Goal: Task Accomplishment & Management: Complete application form

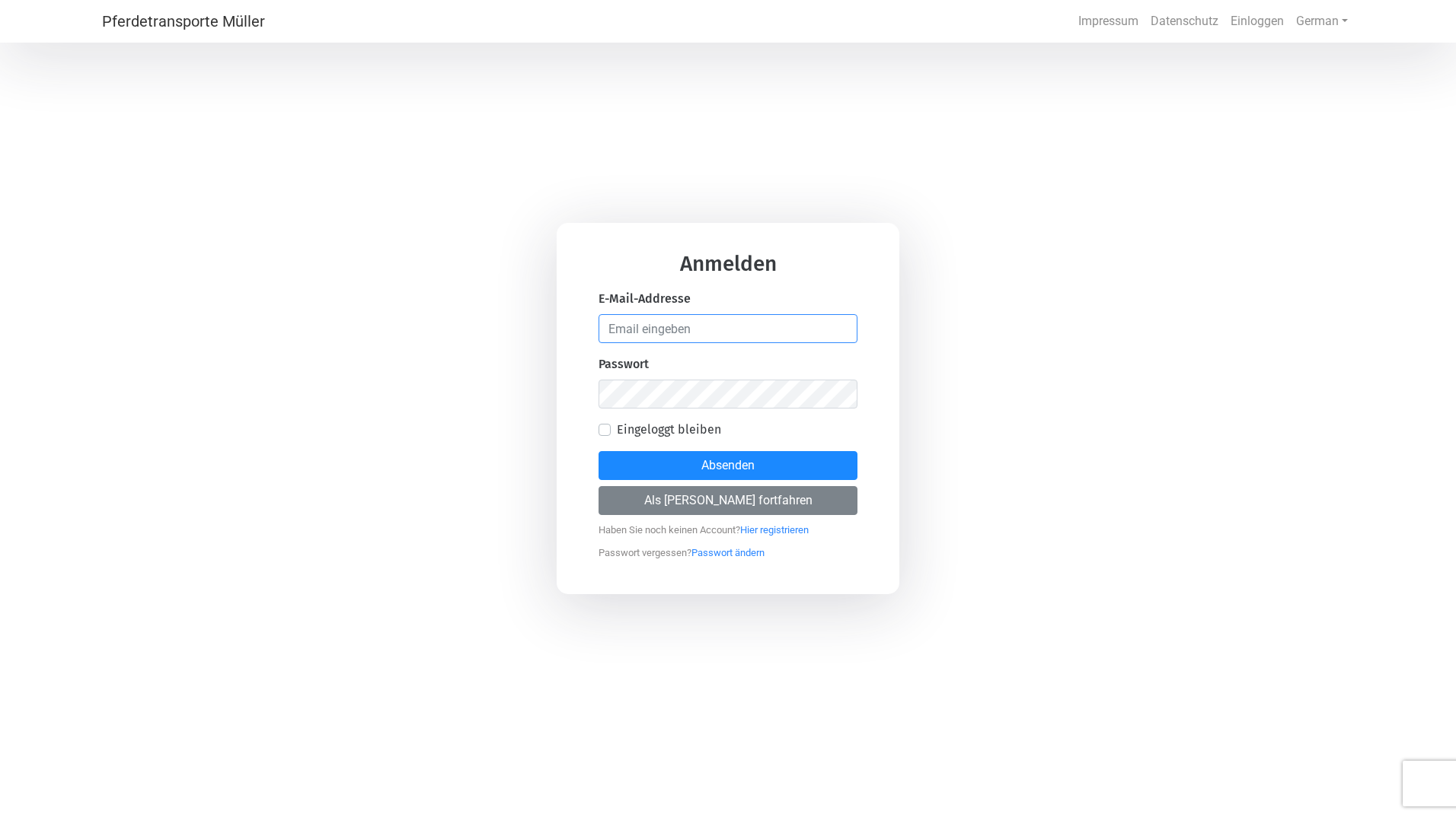
click at [694, 329] on input "email" at bounding box center [728, 329] width 259 height 29
click at [733, 500] on button "Als [PERSON_NAME] fortfahren" at bounding box center [728, 501] width 259 height 29
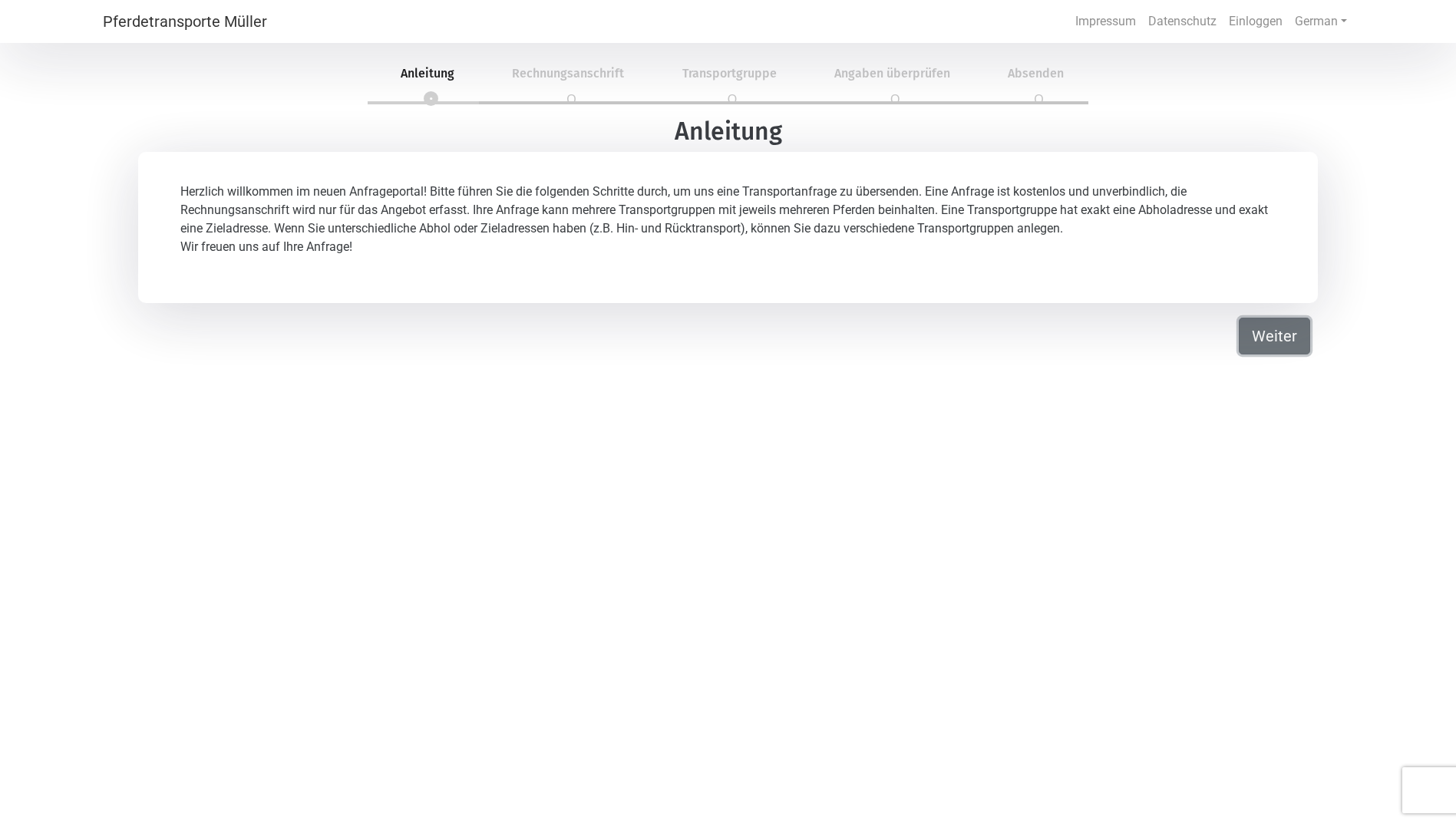
click at [1254, 328] on button "Weiter" at bounding box center [1274, 336] width 71 height 37
select select "DE"
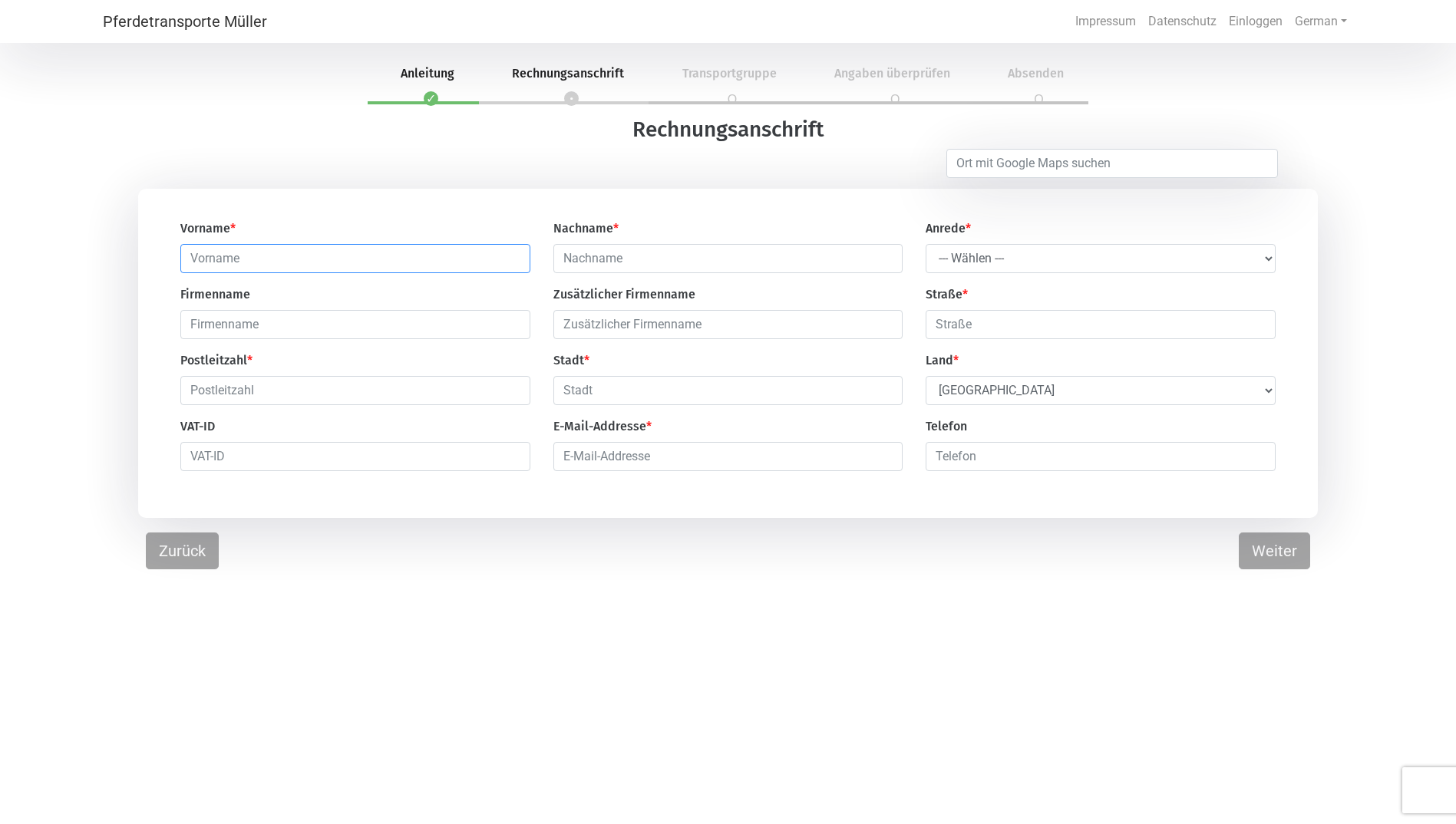
click at [412, 268] on input "text" at bounding box center [355, 259] width 350 height 29
type input "[PERSON_NAME]"
select select "Ms."
type input "Weitersfeld 72"
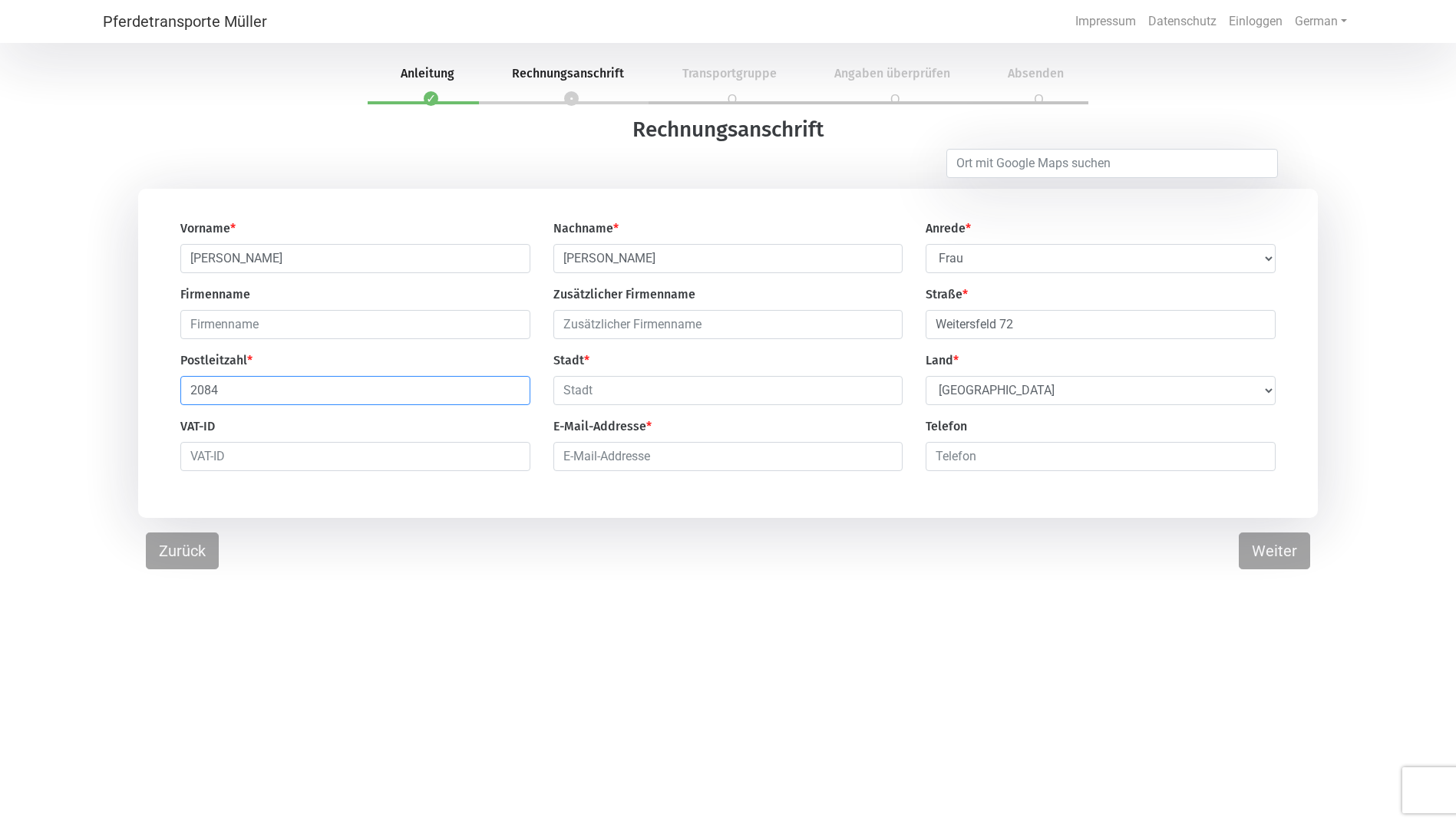
type input "2084"
type input "Weitersfeld"
select select "AT"
type input "[PERSON_NAME][EMAIL_ADDRESS][DOMAIN_NAME]"
type input "006647604933"
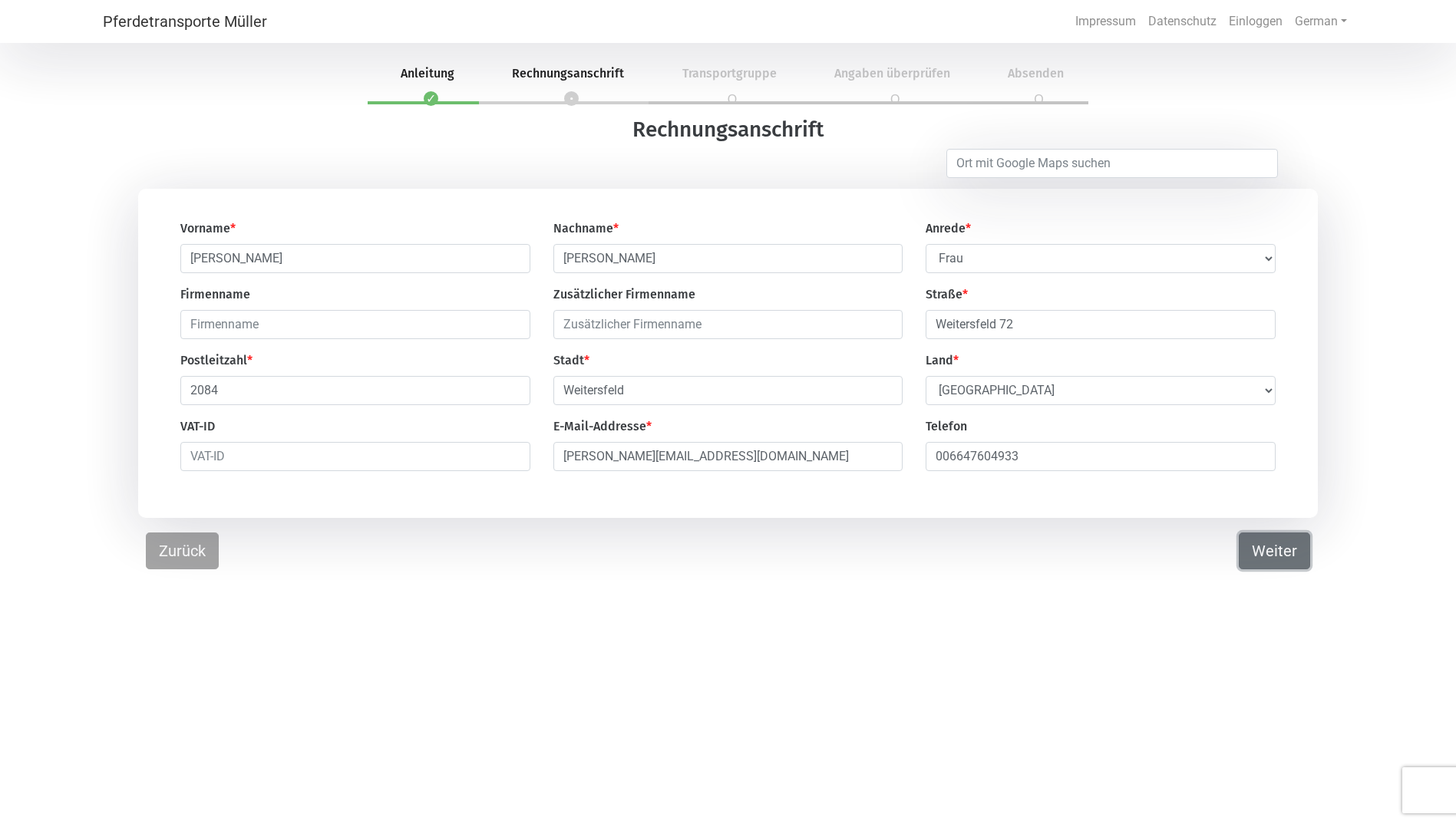
click at [1261, 553] on button "Weiter" at bounding box center [1274, 550] width 71 height 37
select select "DE"
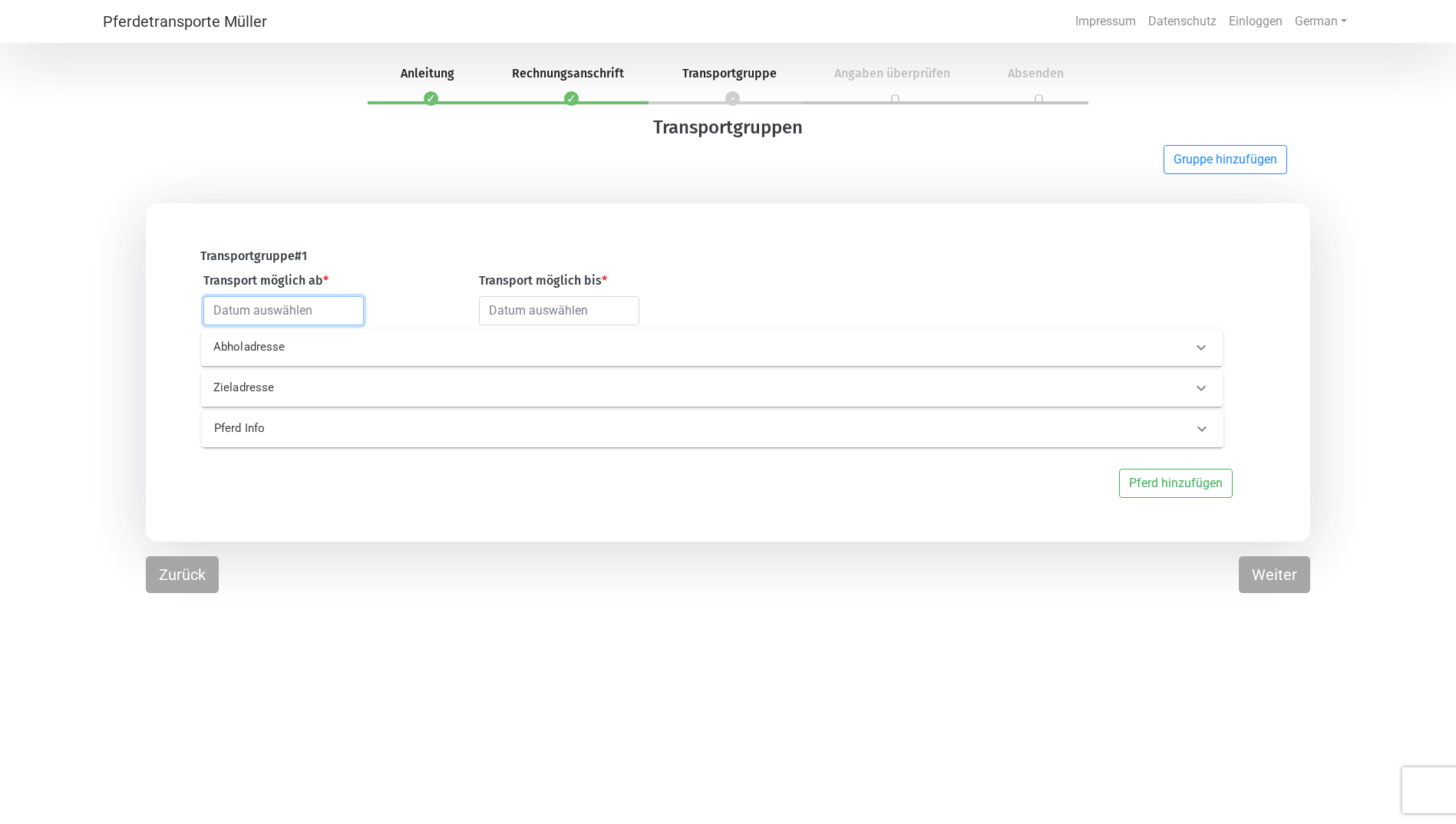
click at [326, 311] on input "text" at bounding box center [283, 311] width 160 height 29
click at [220, 478] on div "21" at bounding box center [221, 475] width 21 height 21
type input "[DATE]"
click at [572, 315] on input "text" at bounding box center [559, 311] width 160 height 29
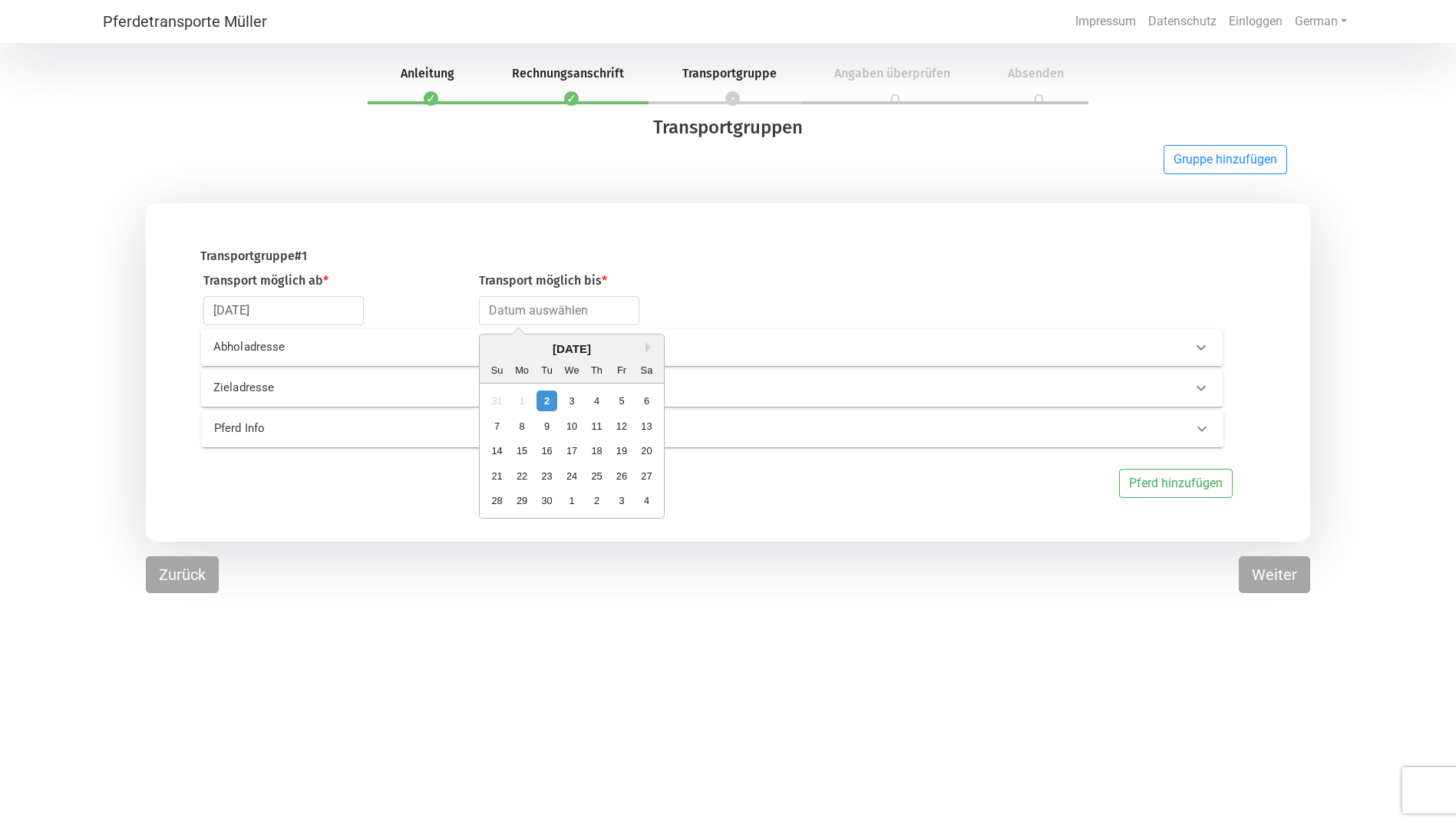
click at [646, 498] on div "4" at bounding box center [647, 501] width 21 height 21
click at [599, 309] on input "[DATE]" at bounding box center [559, 311] width 160 height 29
click at [642, 498] on div "1" at bounding box center [647, 501] width 21 height 21
type input "[DATE]"
click at [1201, 348] on icon at bounding box center [1200, 347] width 18 height 18
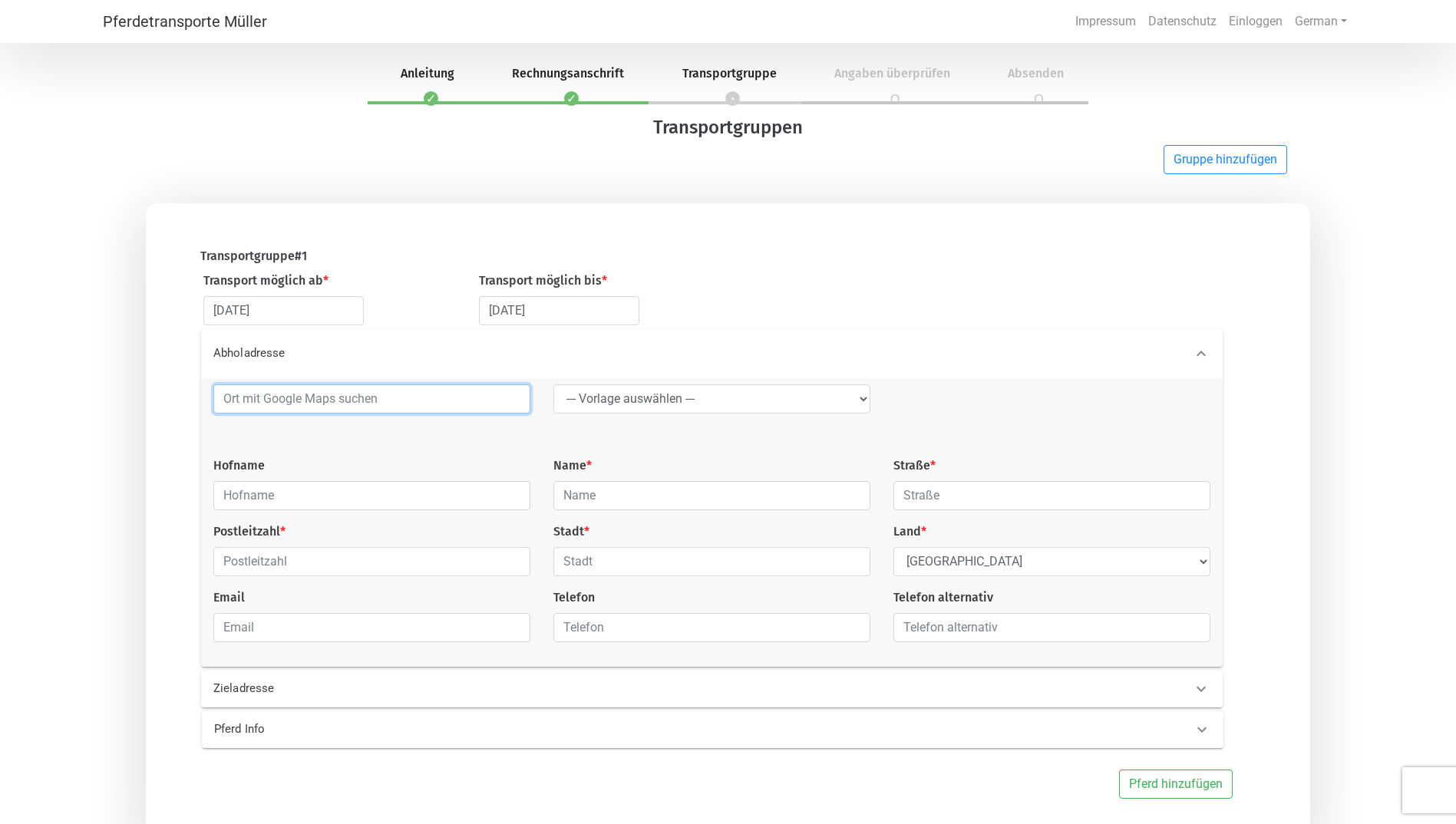
click at [450, 400] on input at bounding box center [372, 399] width 317 height 29
click at [490, 510] on button "Ok" at bounding box center [484, 516] width 51 height 27
click at [316, 408] on input "Liege" at bounding box center [372, 399] width 317 height 29
type input "Liege Flughafen"
click at [1201, 689] on icon at bounding box center [1200, 689] width 18 height 18
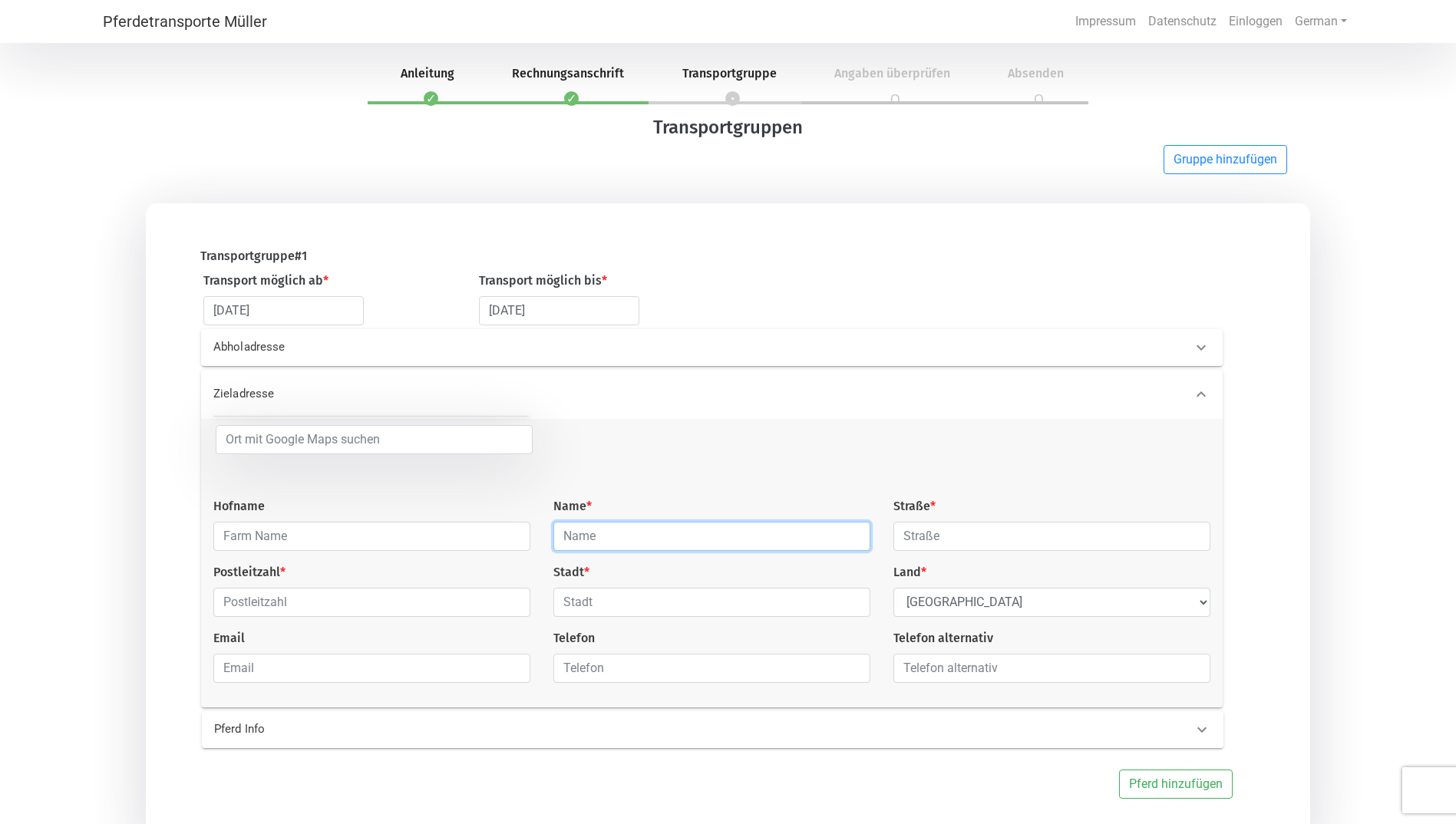
click at [578, 543] on input "text" at bounding box center [712, 537] width 317 height 29
click at [671, 541] on input "[PERSON_NAME] [PERSON_NAME]" at bounding box center [712, 537] width 317 height 29
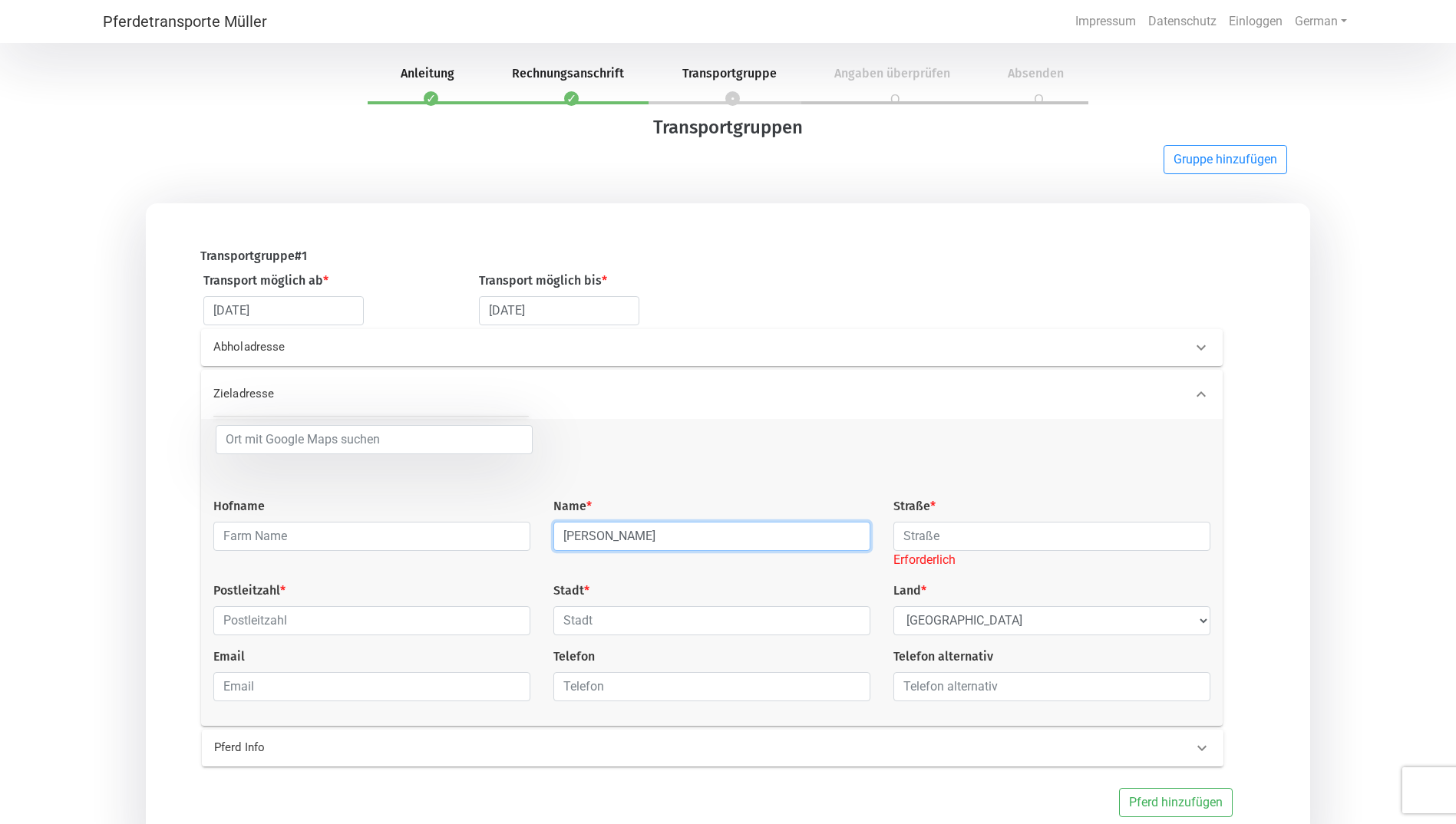
type input "[PERSON_NAME]"
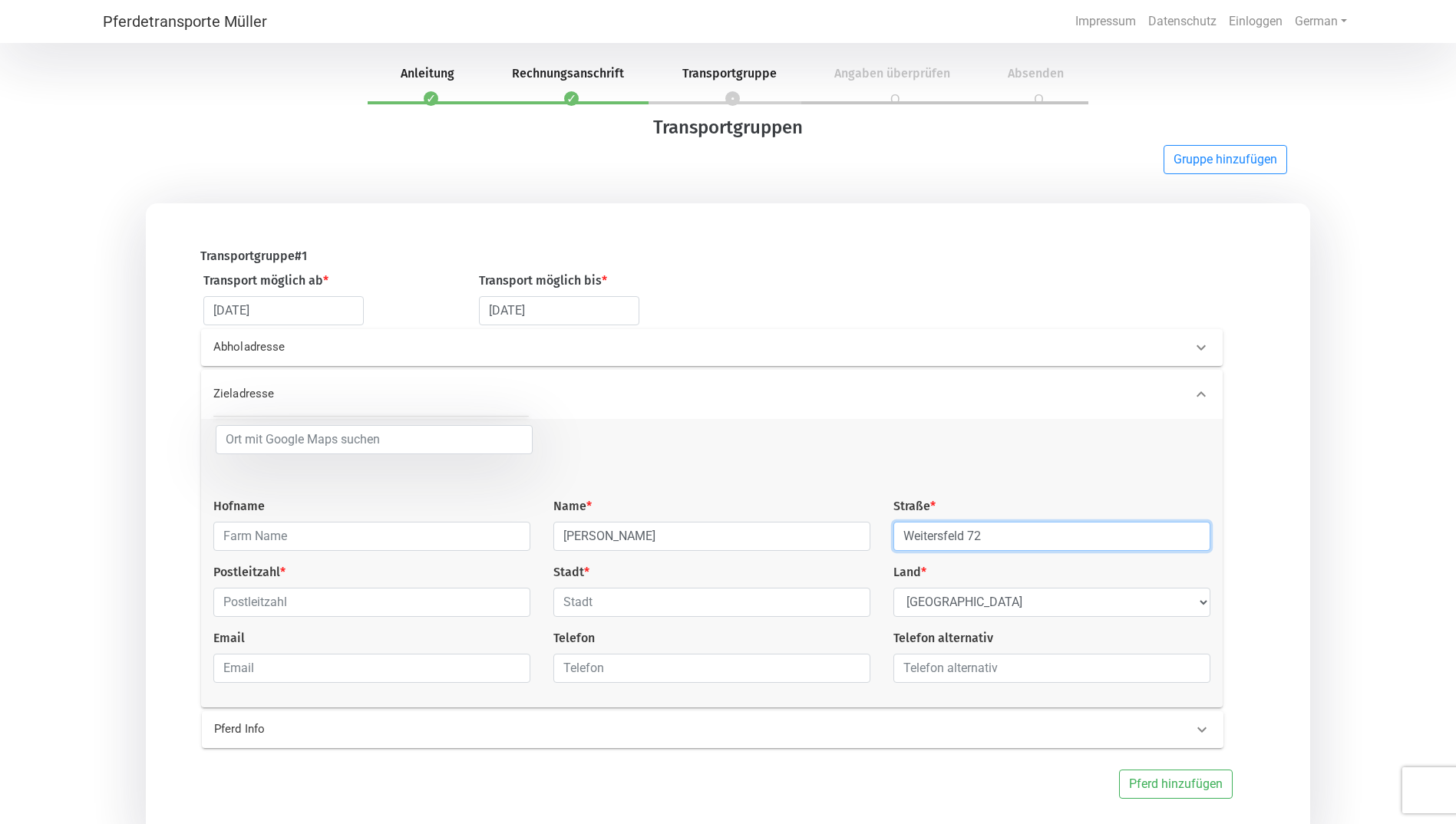
type input "Weitersfeld 72"
type input "2084"
type input "Weitersfeld"
select select "AT"
click at [423, 677] on input "email" at bounding box center [372, 669] width 317 height 29
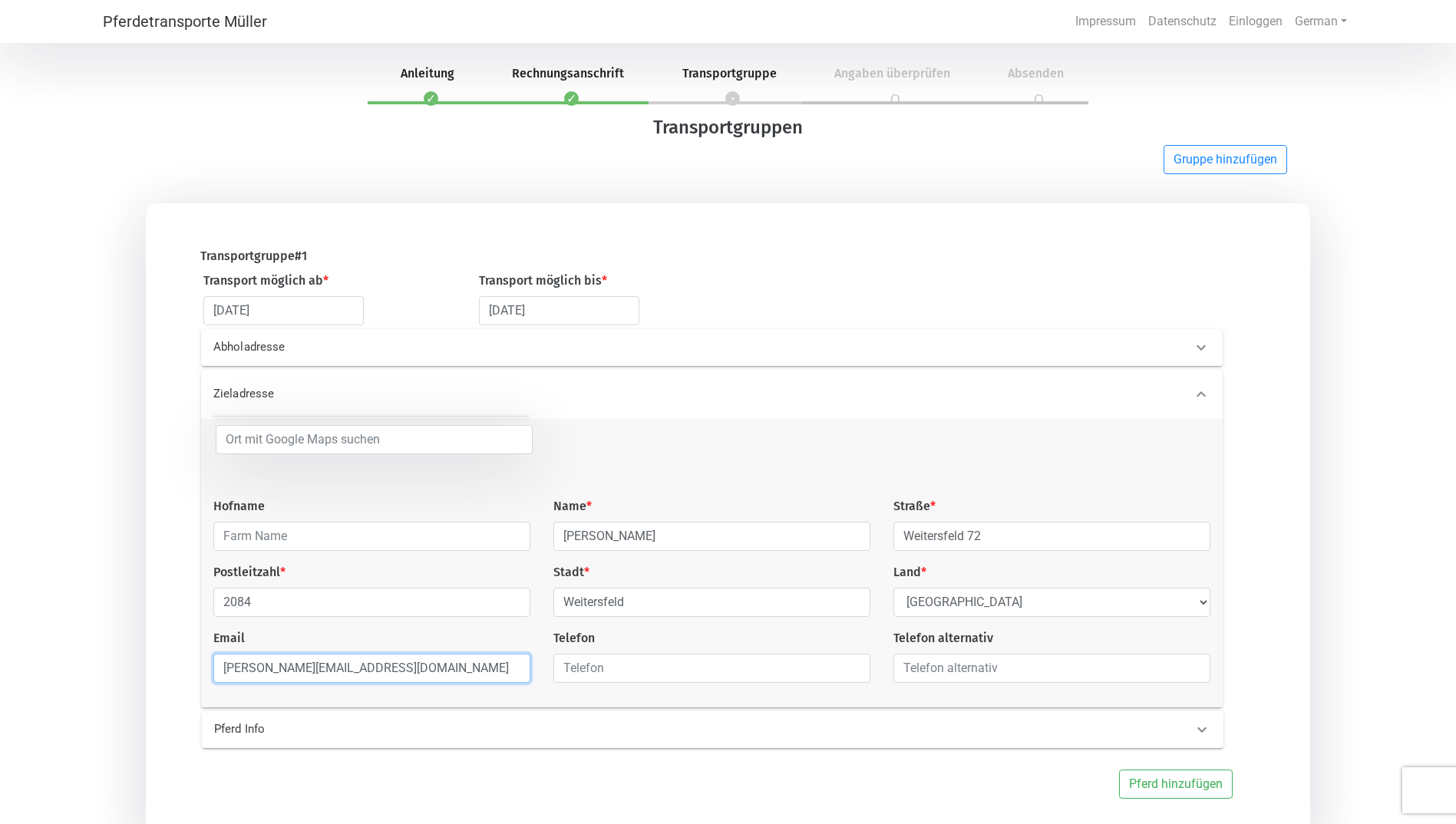
type input "[PERSON_NAME][EMAIL_ADDRESS][DOMAIN_NAME]"
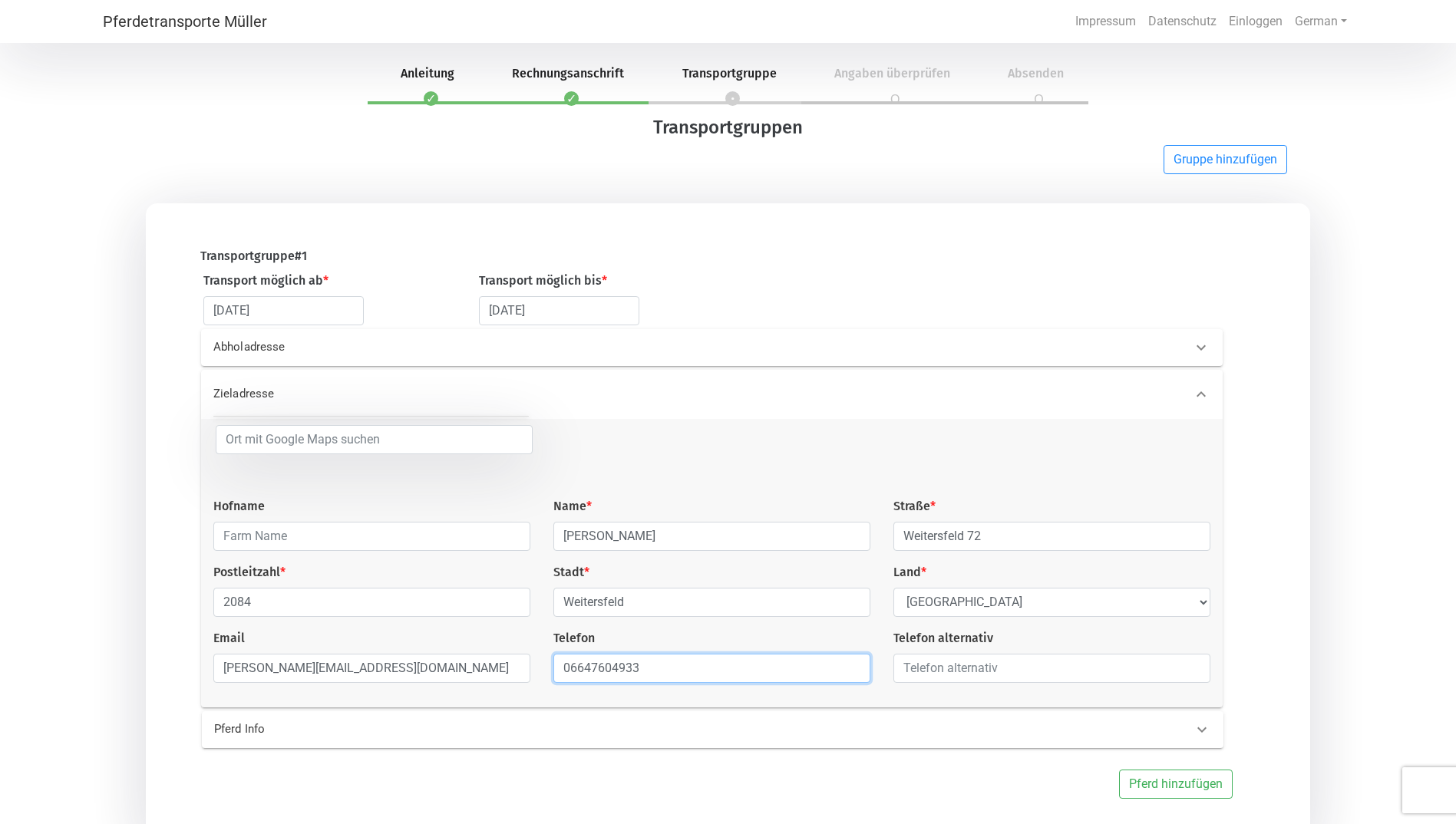
type input "06647604933"
click at [1196, 735] on icon at bounding box center [1201, 730] width 18 height 18
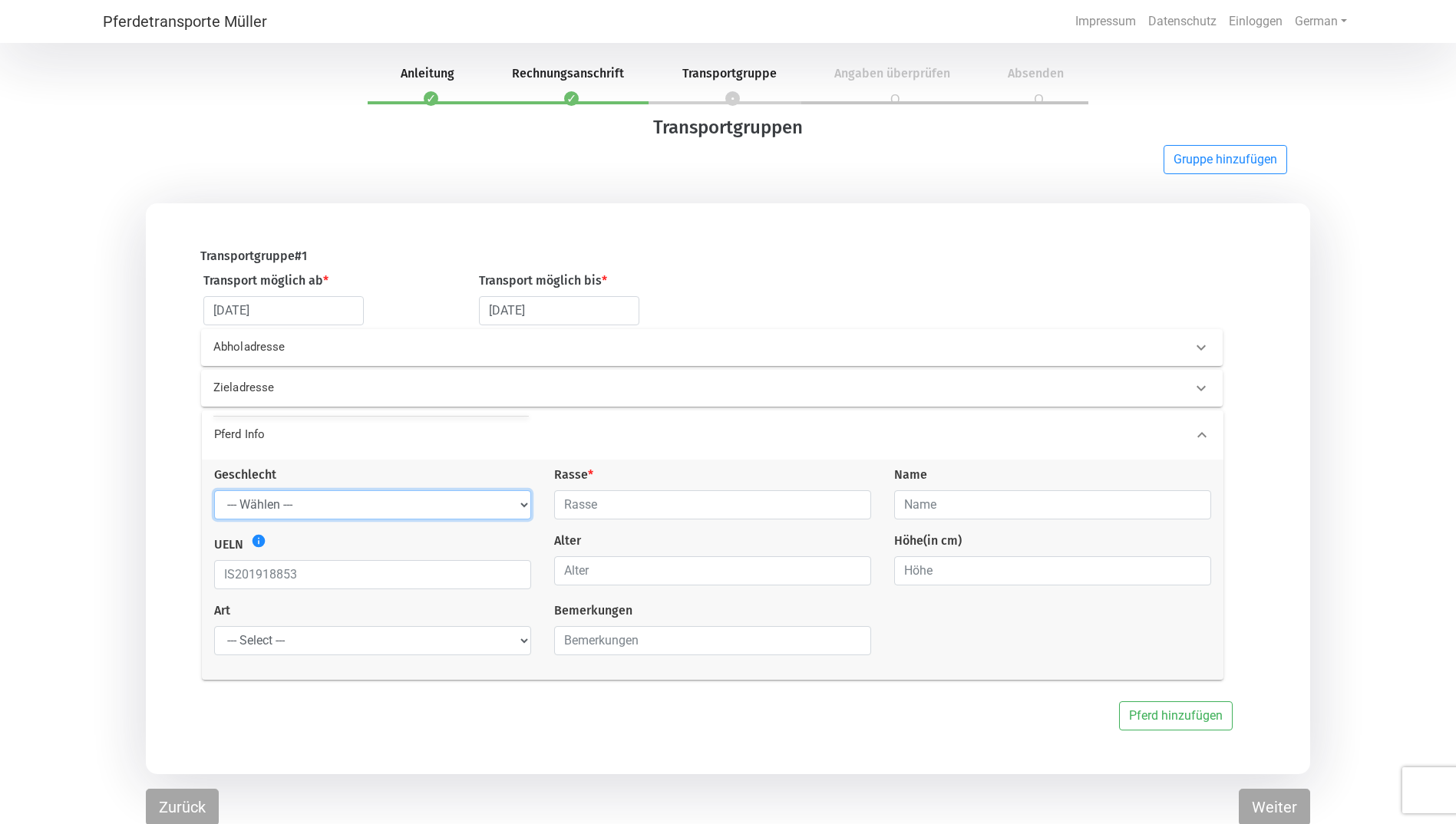
click at [514, 507] on select "--- Wählen --- Hengst Wallach Stute" at bounding box center [373, 505] width 317 height 29
select select "gelding"
click at [214, 493] on select "--- Wählen --- Hengst Wallach Stute" at bounding box center [373, 505] width 317 height 29
click at [669, 508] on input "text" at bounding box center [713, 505] width 317 height 29
type input "Islandpferd"
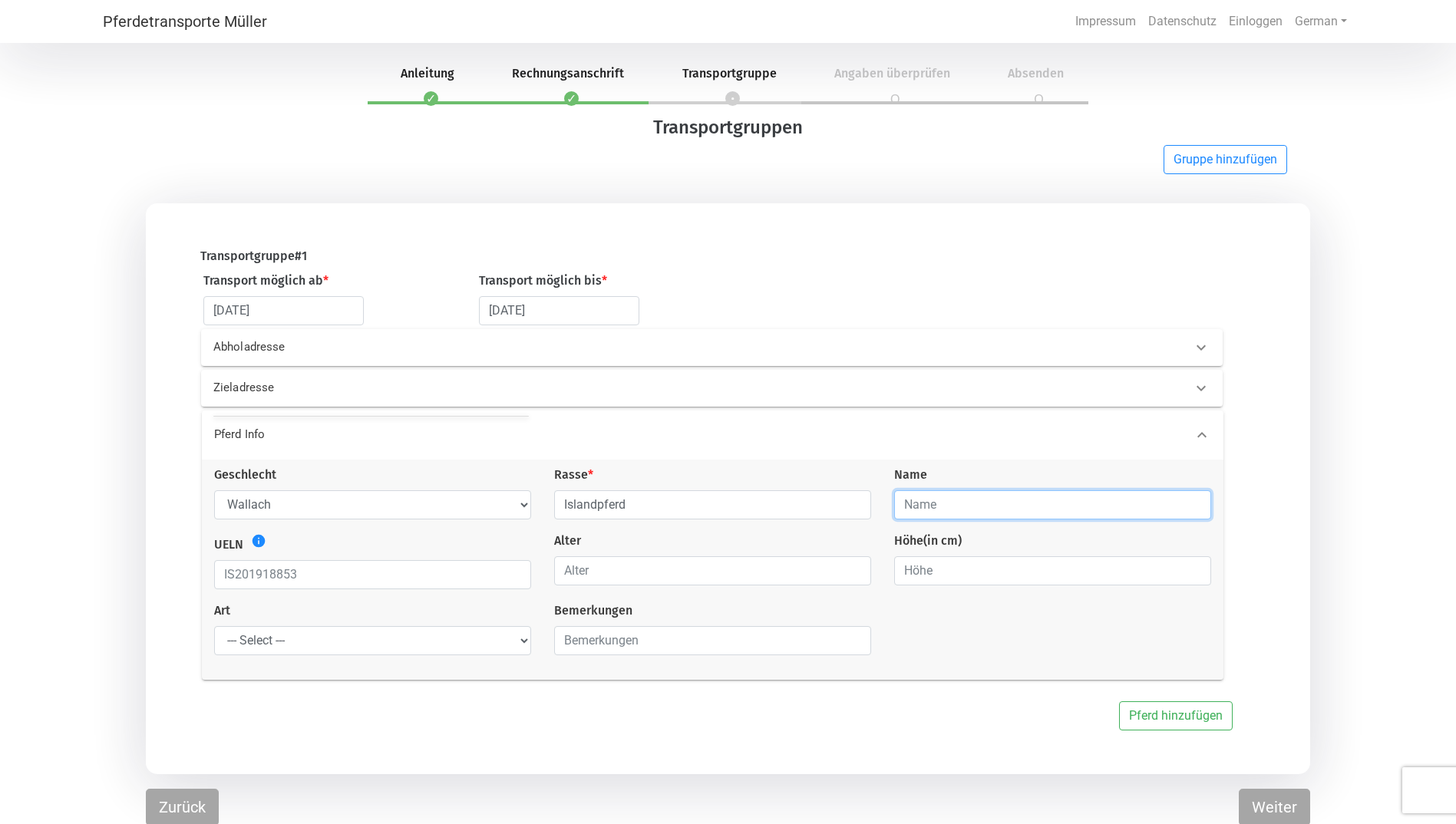
click at [951, 514] on input "text" at bounding box center [1053, 505] width 317 height 29
type input "Kongur"
click at [639, 575] on input "number" at bounding box center [713, 571] width 317 height 29
type input "5"
click at [925, 573] on input "number" at bounding box center [1053, 571] width 317 height 29
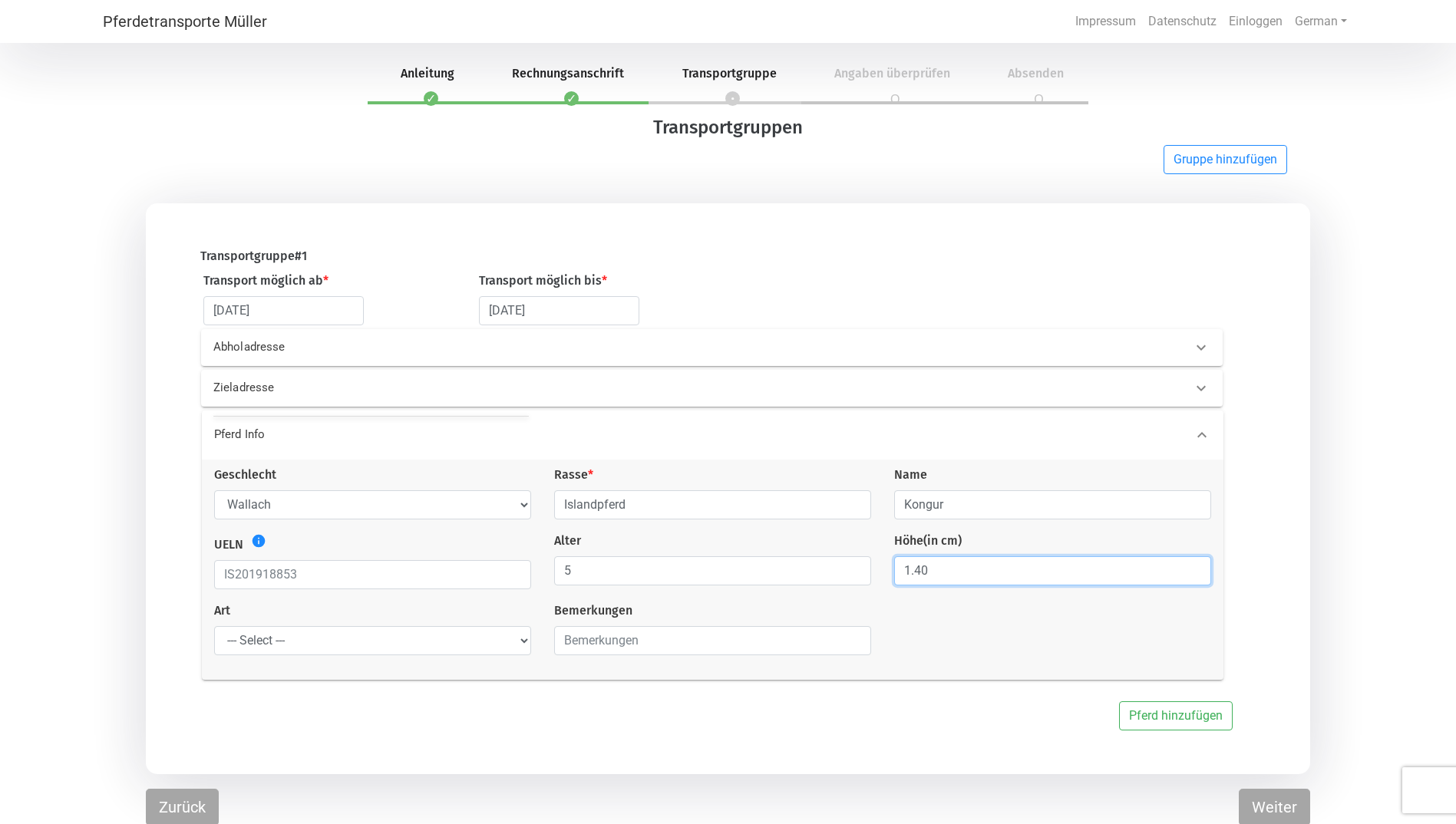
type input "1.40"
click at [516, 643] on select "--- Select --- Problempferd Reitpferd Rohes Pferd Fohlen" at bounding box center [373, 641] width 317 height 29
select select "saddle_horse"
click at [214, 630] on select "--- Select --- Problempferd Reitpferd Rohes Pferd Fohlen" at bounding box center [373, 641] width 317 height 29
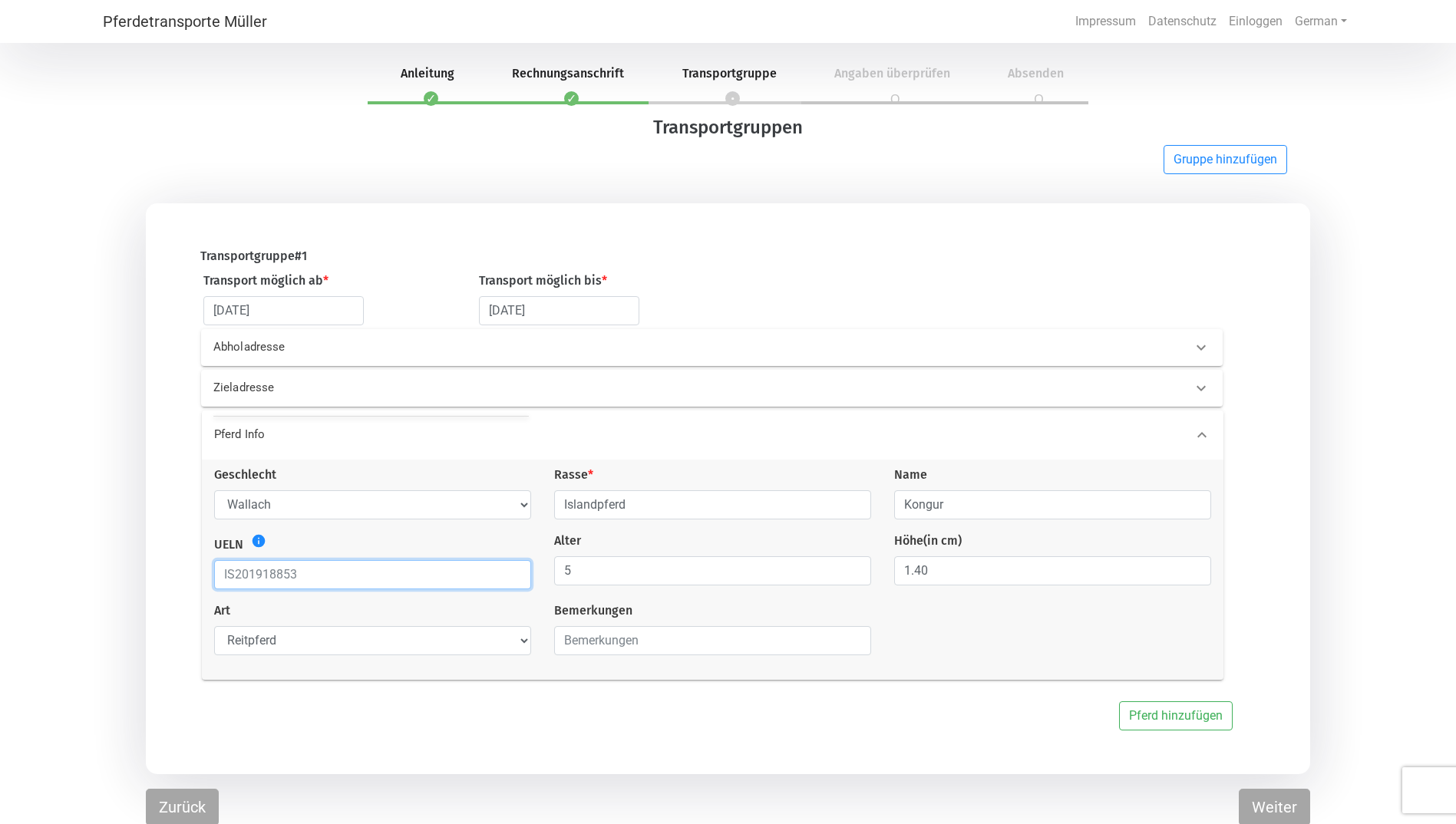
drag, startPoint x: 380, startPoint y: 579, endPoint x: 232, endPoint y: 575, distance: 148.1
click at [232, 575] on input "text" at bounding box center [373, 574] width 317 height 29
type input "i"
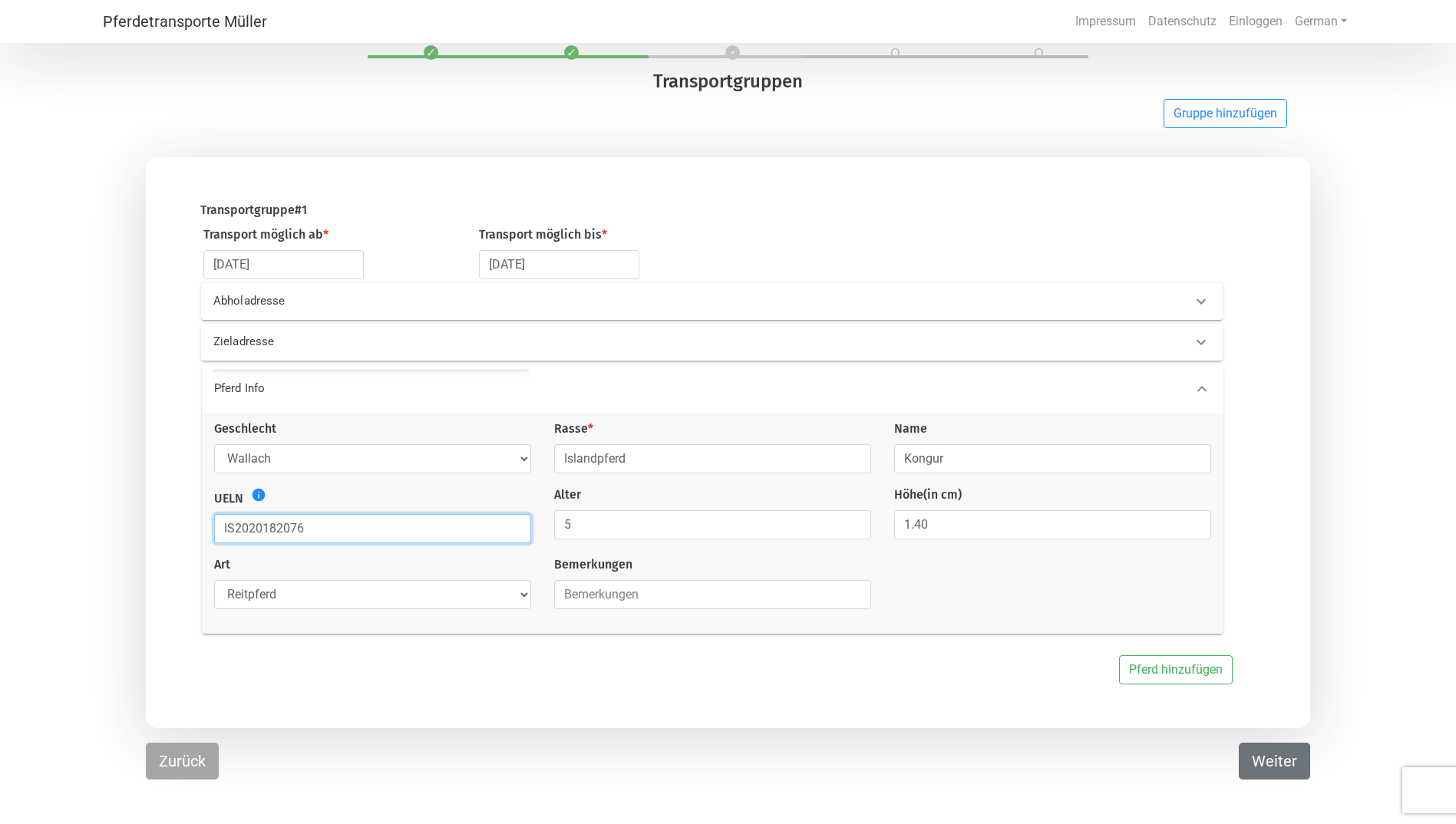
type input "IS2020182076"
click at [1279, 762] on button "Weiter" at bounding box center [1274, 761] width 71 height 37
click at [1266, 765] on button "Weiter" at bounding box center [1274, 761] width 71 height 37
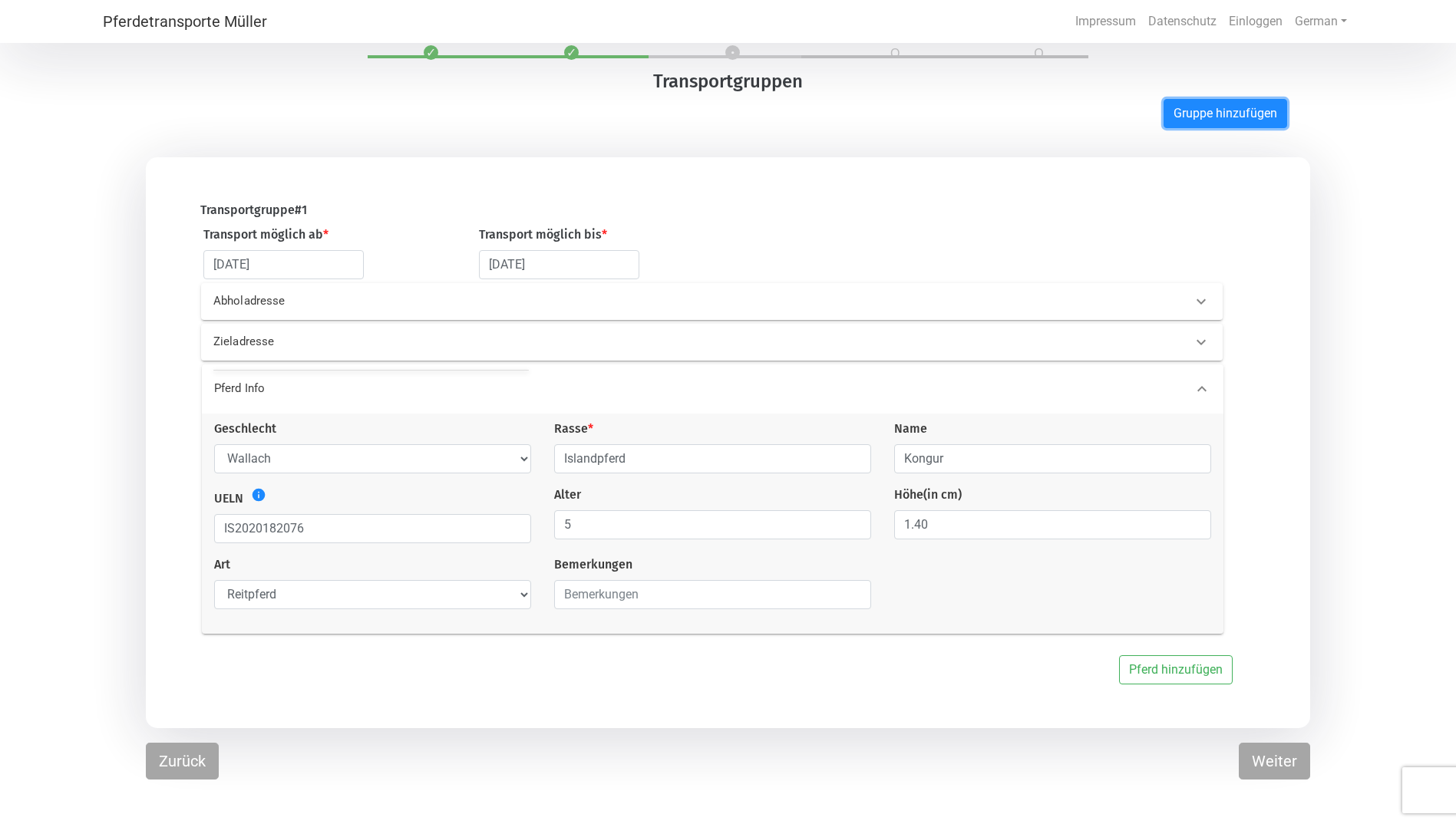
click at [1194, 112] on button "Gruppe hinzufügen" at bounding box center [1225, 113] width 123 height 29
select select "DE"
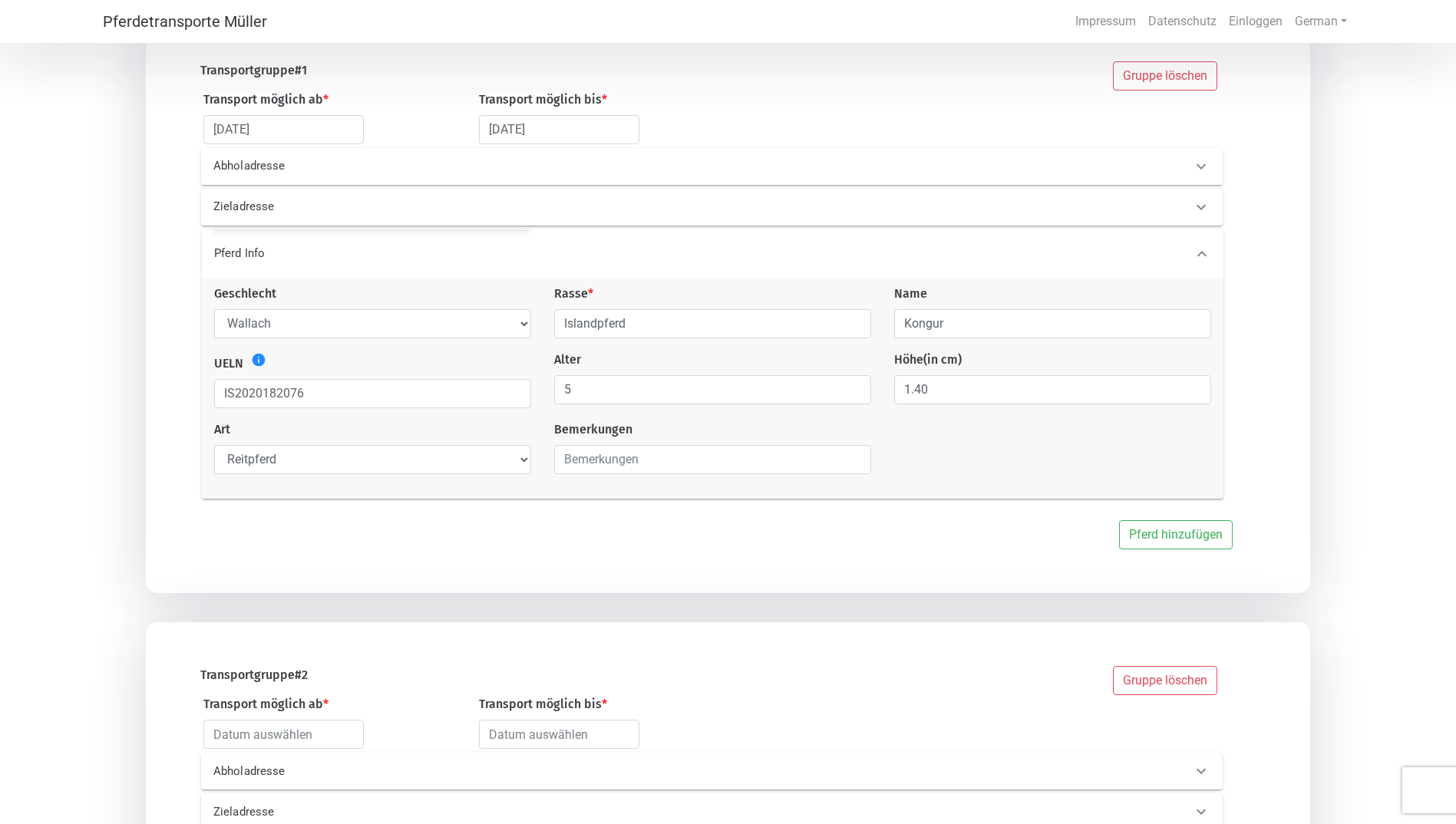
scroll to position [200, 0]
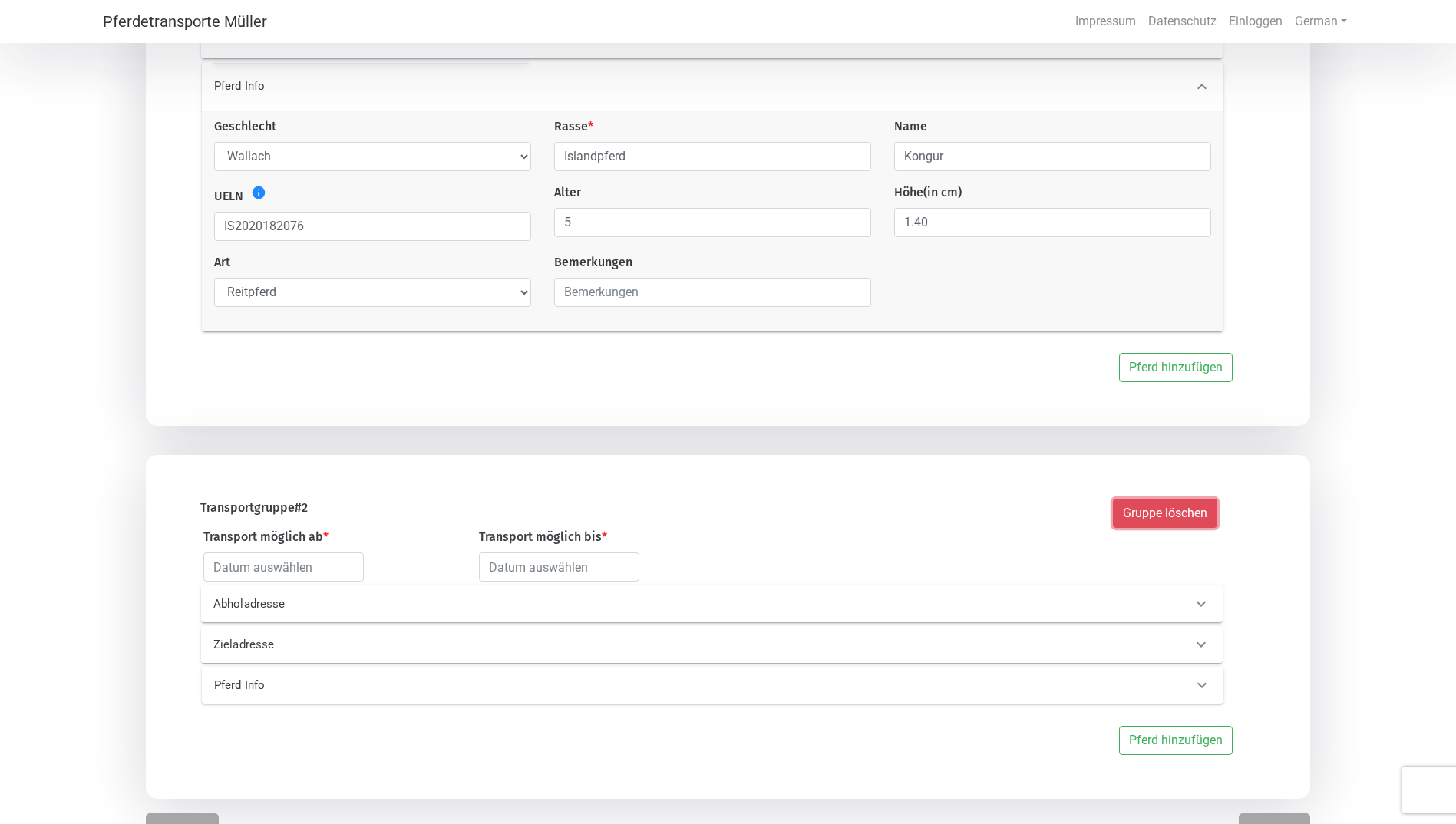
click at [1129, 516] on button "Gruppe löschen" at bounding box center [1165, 514] width 105 height 29
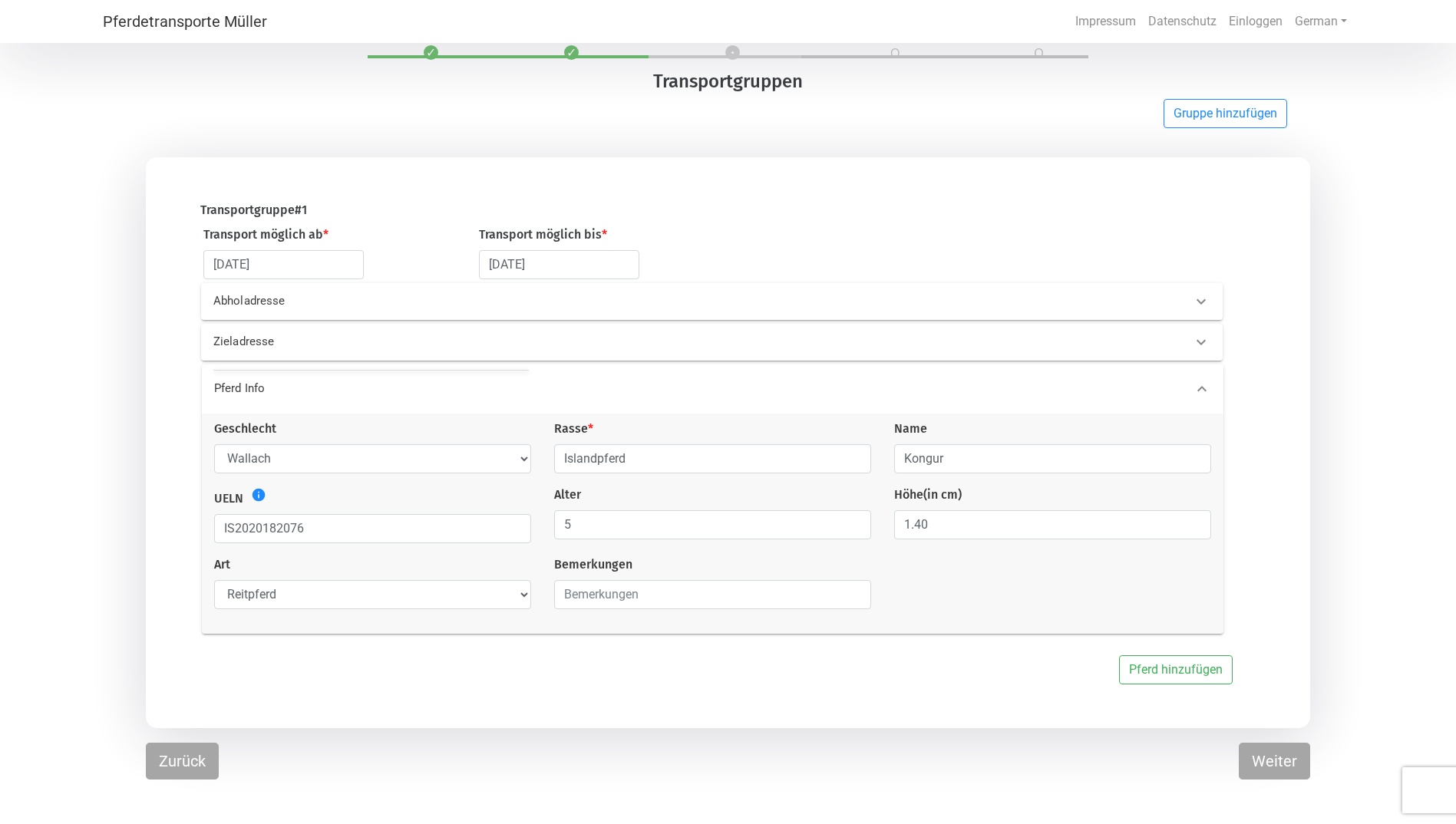
scroll to position [46, 0]
click at [1262, 763] on button "Weiter" at bounding box center [1274, 761] width 71 height 37
click at [286, 297] on p "Abholadresse" at bounding box center [444, 301] width 462 height 18
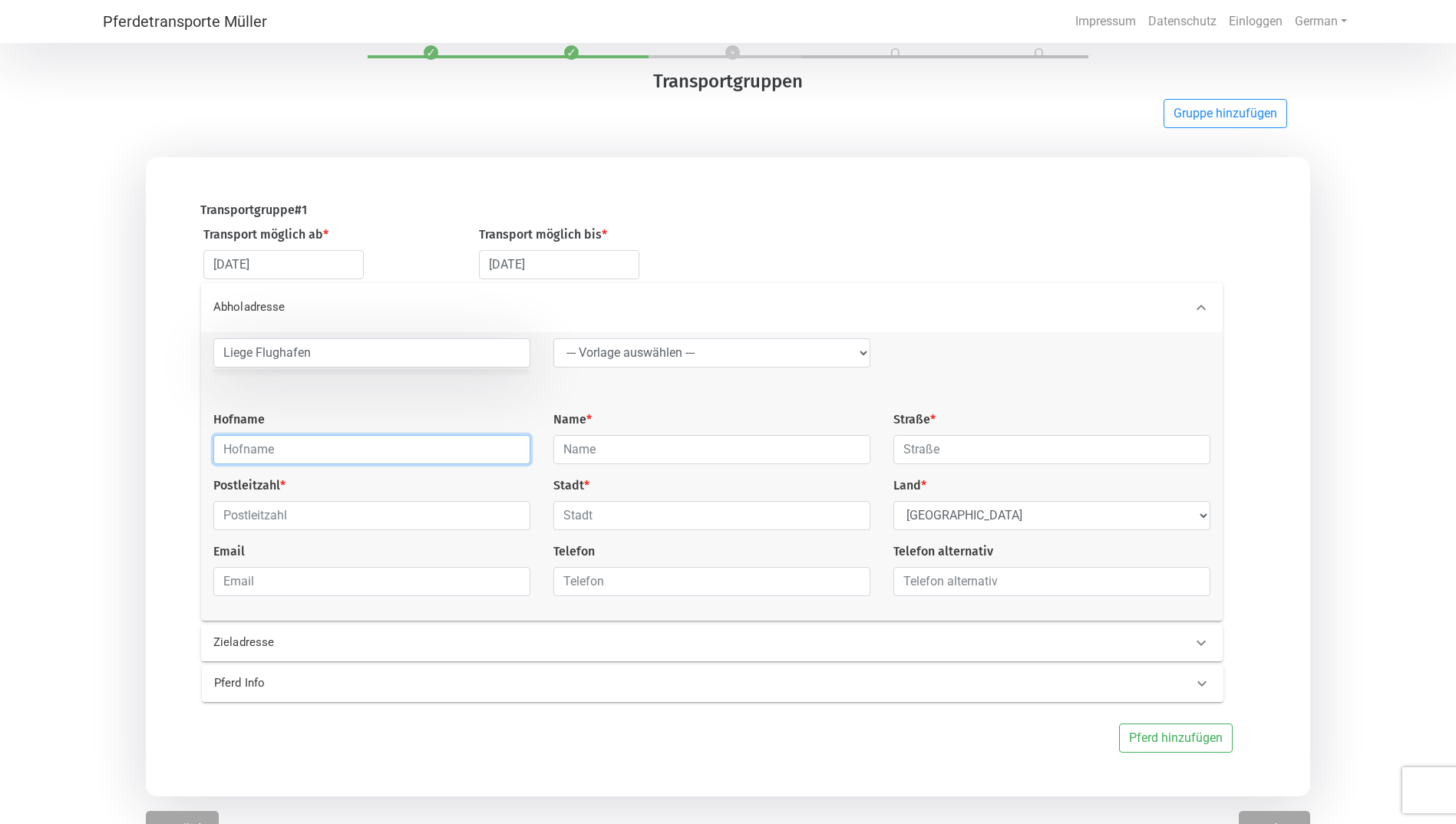
click at [280, 455] on input "text" at bounding box center [372, 450] width 317 height 29
type input "[PERSON_NAME]"
click at [1006, 517] on select "Select Country [GEOGRAPHIC_DATA] [GEOGRAPHIC_DATA] [GEOGRAPHIC_DATA] [GEOGRAPHI…" at bounding box center [1052, 516] width 317 height 29
select select "IS"
click at [893, 504] on select "Select Country [GEOGRAPHIC_DATA] [GEOGRAPHIC_DATA] [GEOGRAPHIC_DATA] [GEOGRAPHI…" at bounding box center [1052, 516] width 317 height 29
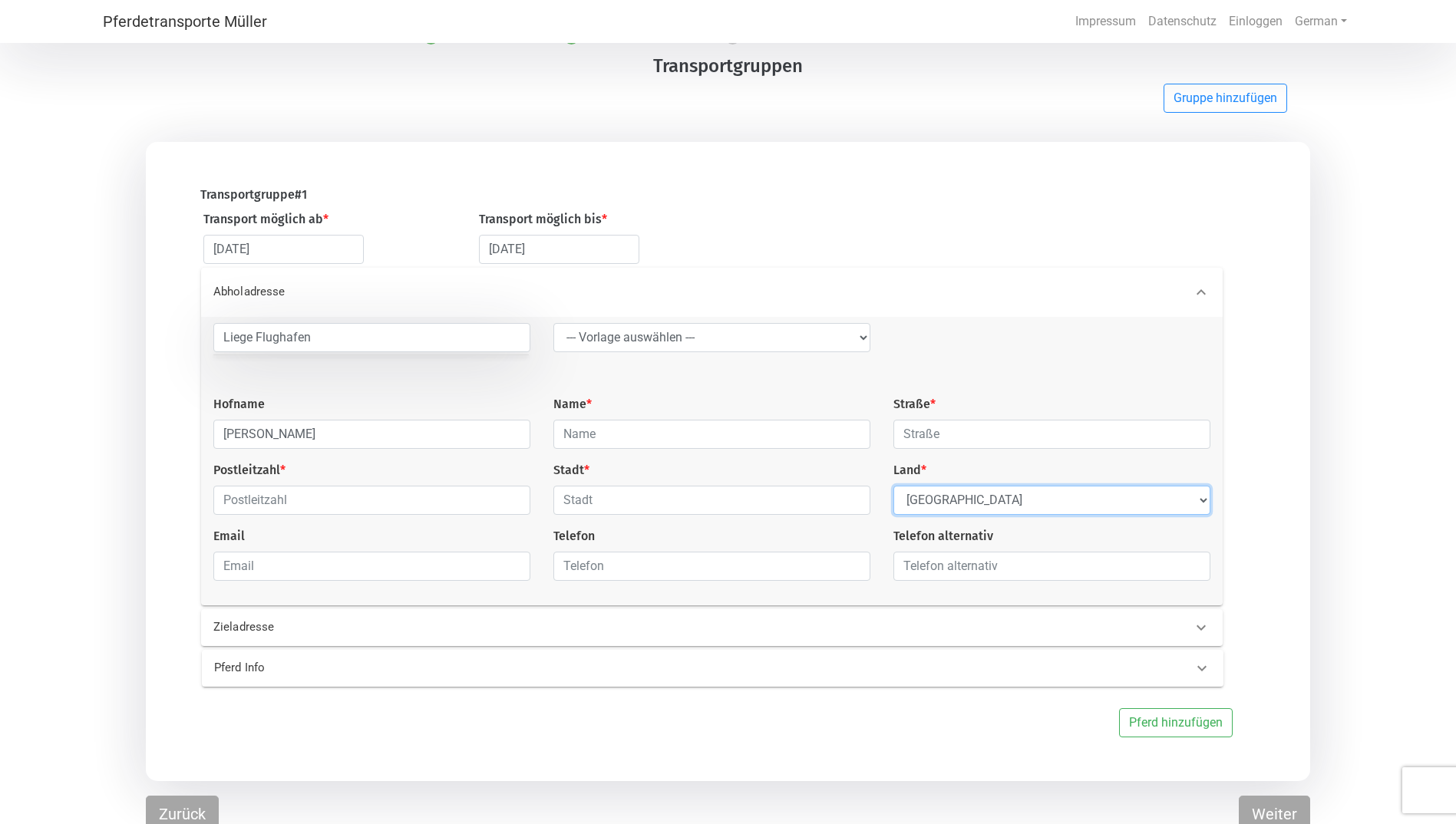
scroll to position [75, 0]
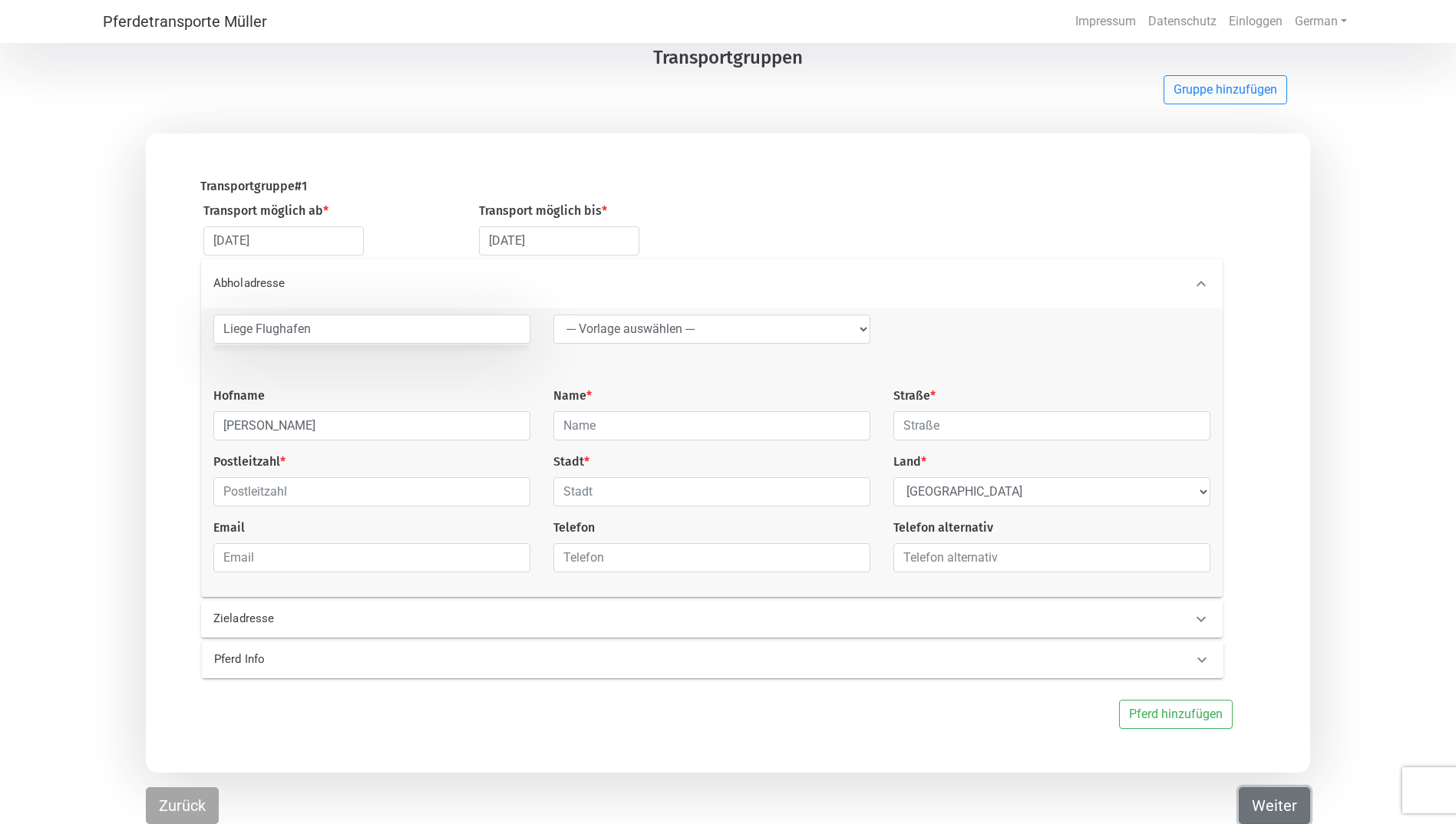
click at [1275, 803] on button "Weiter" at bounding box center [1274, 805] width 71 height 37
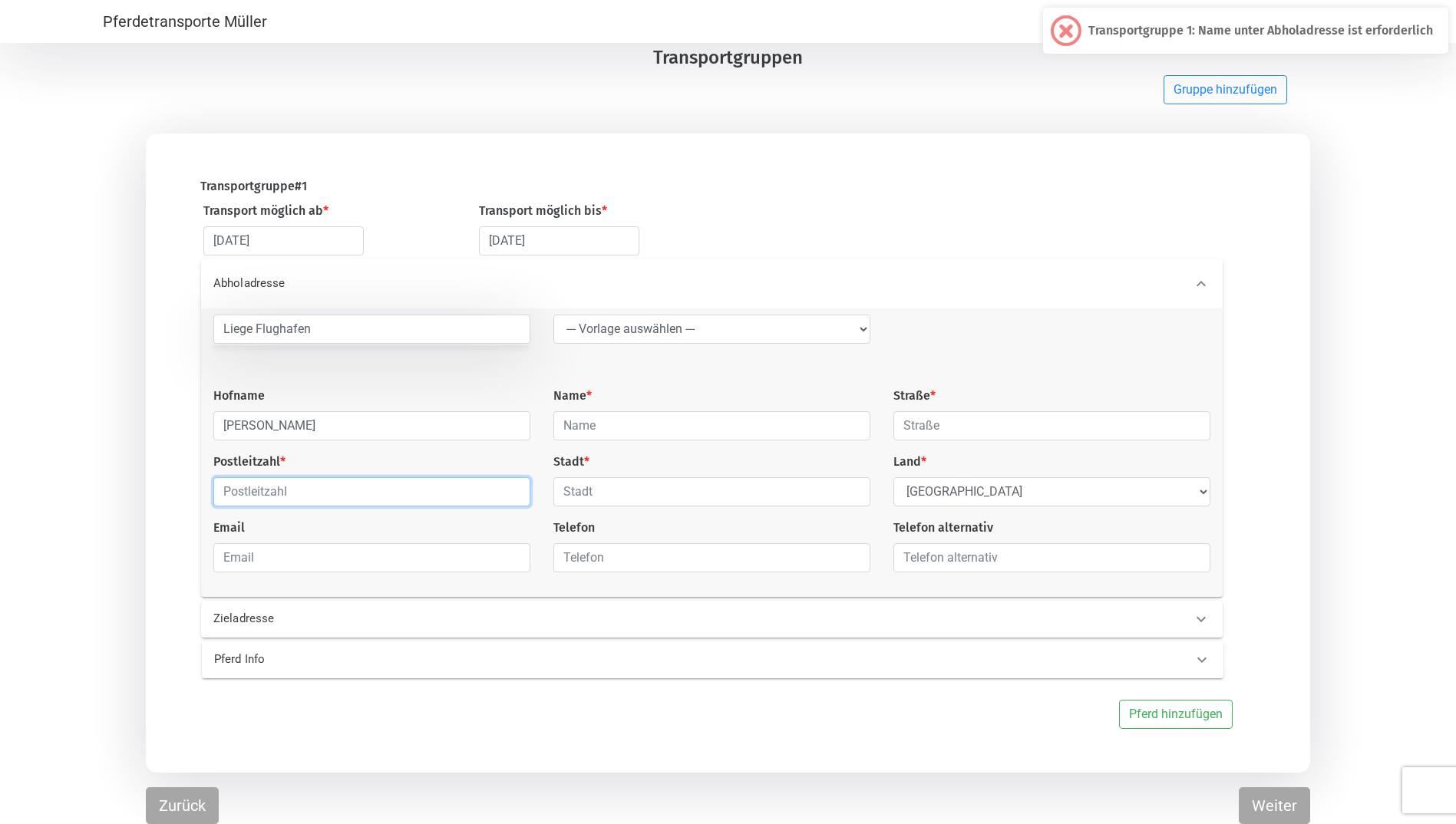
click at [406, 502] on input "text" at bounding box center [372, 492] width 317 height 29
type input "603"
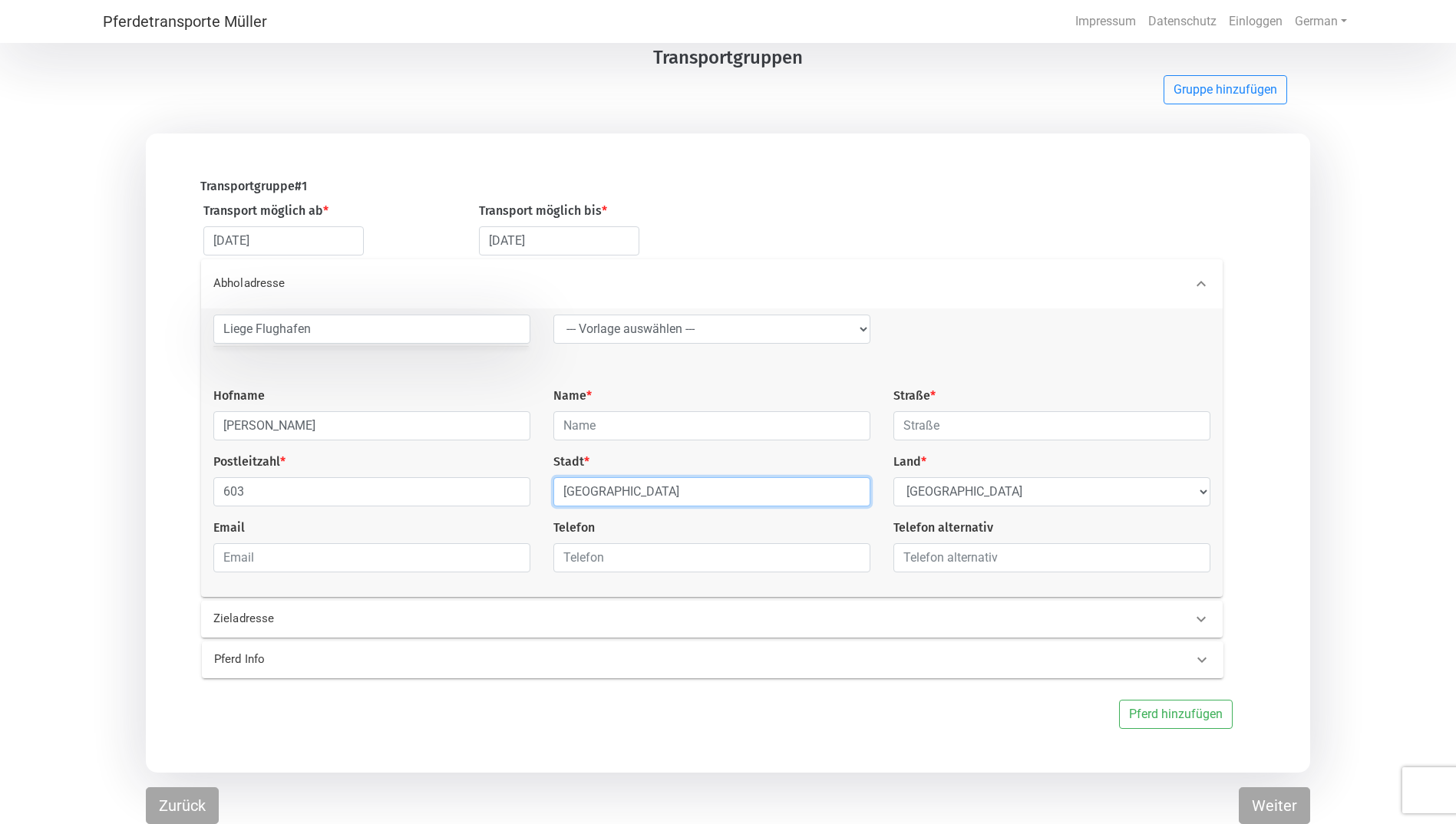
type input "[GEOGRAPHIC_DATA]"
click at [924, 426] on input "text" at bounding box center [1052, 426] width 317 height 29
type input "Borrgarhlid 5A"
click at [1270, 803] on button "Weiter" at bounding box center [1274, 805] width 71 height 37
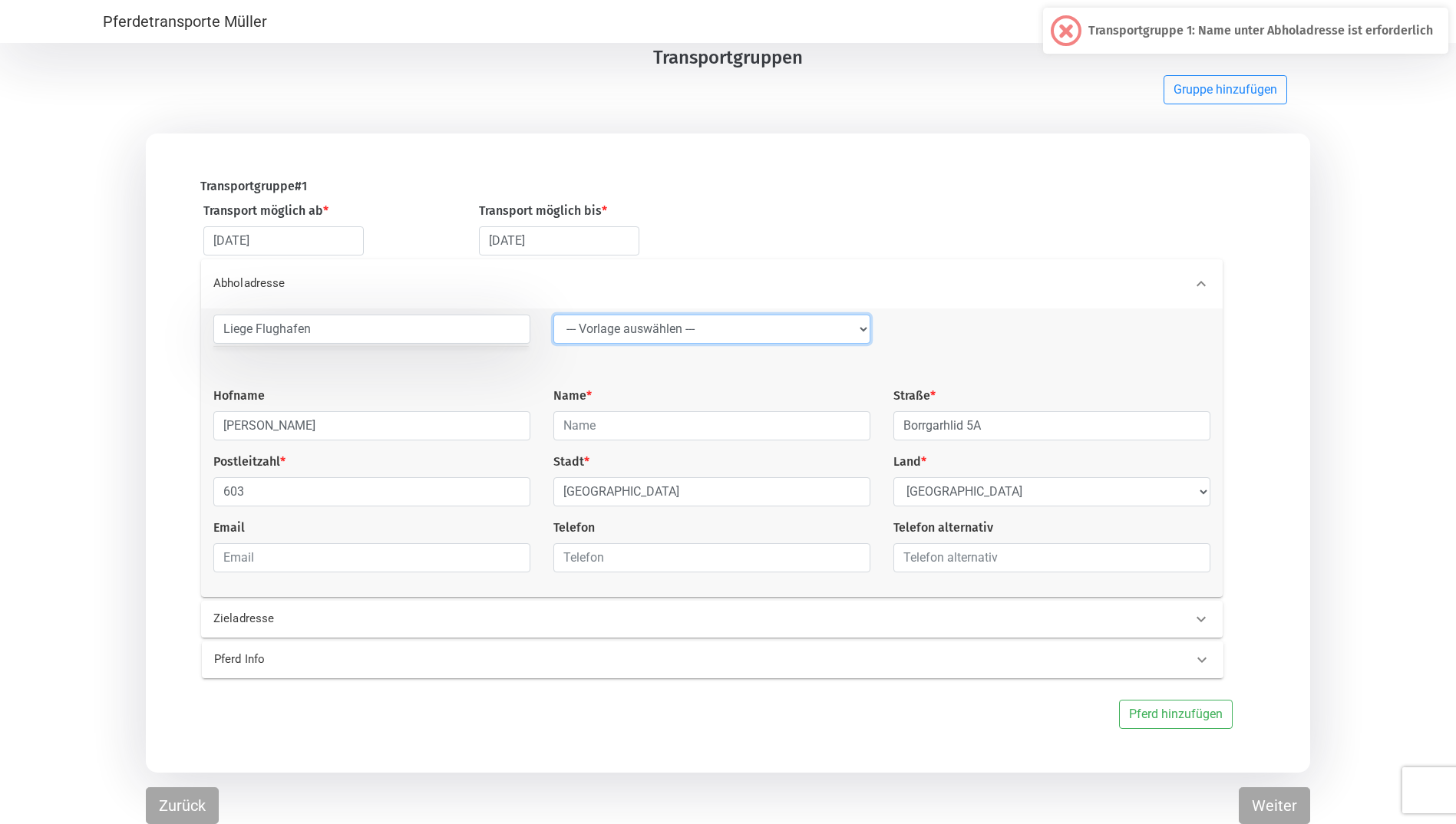
click at [860, 321] on select "--- Vorlage auswählen --- LGG" at bounding box center [712, 329] width 317 height 29
select select "LGG"
click at [553, 315] on select "--- Vorlage auswählen --- LGG" at bounding box center [712, 329] width 317 height 29
type input "Flughafen"
type input "Rue de l’Aéroport"
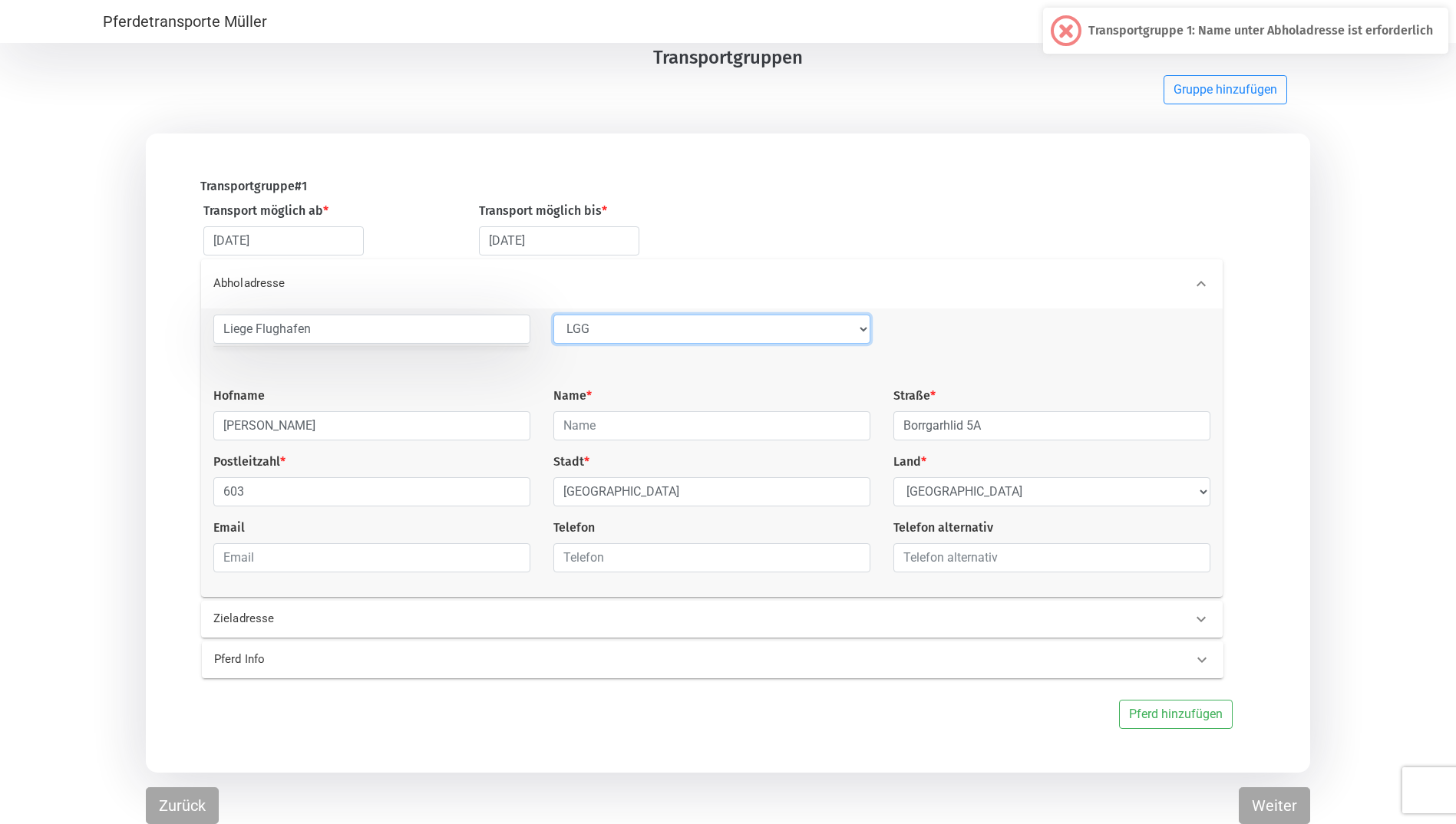
type input "4460"
type input "Grâce-Hollogne"
select select "BE"
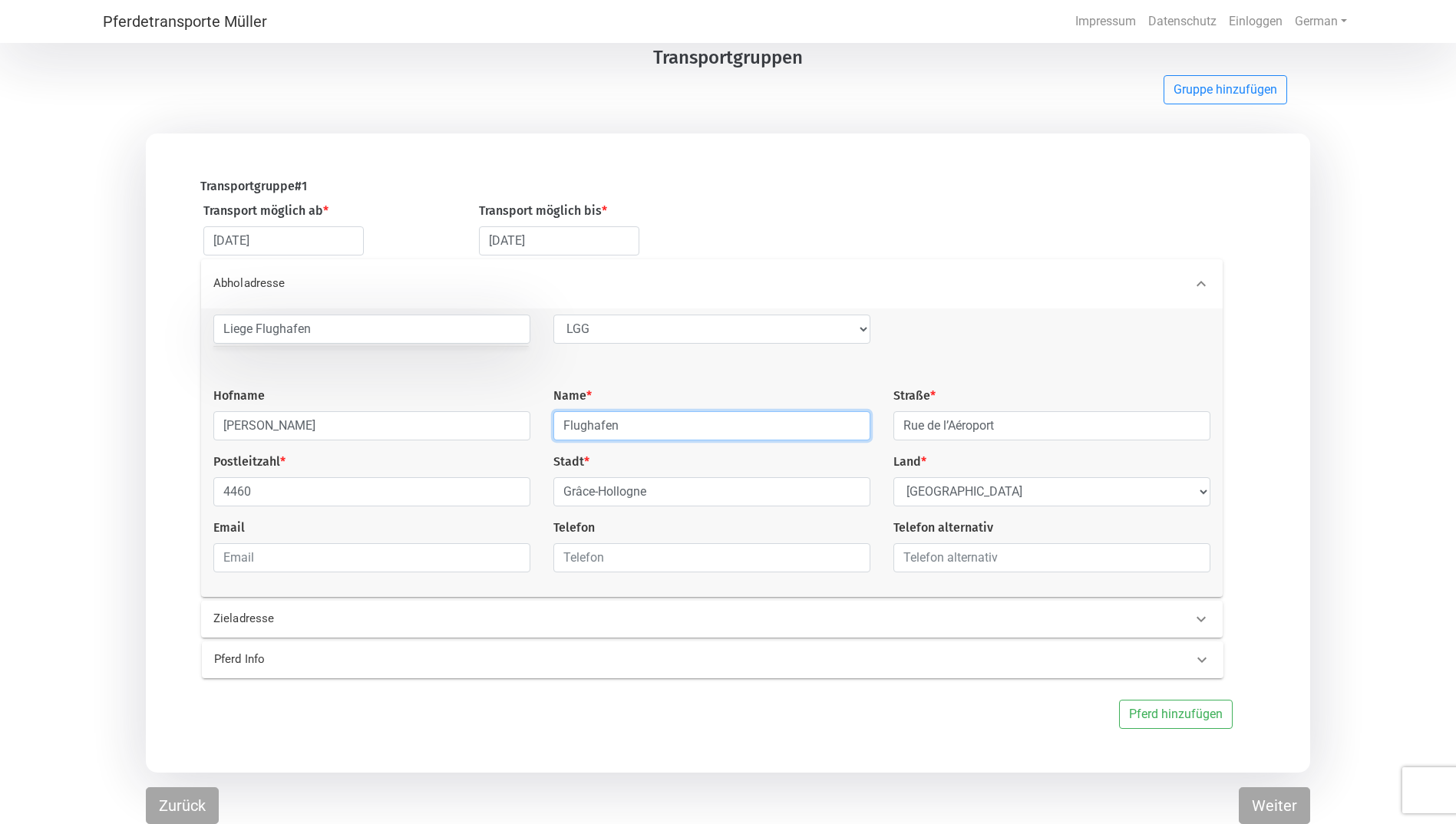
click at [646, 424] on input "Flughafen" at bounding box center [712, 426] width 317 height 29
drag, startPoint x: 647, startPoint y: 423, endPoint x: 473, endPoint y: 421, distance: 174.0
click at [473, 421] on div "Liege Flughafen --- Vorlage auswählen --- LGG Hofname Baldur Runarsson Name * […" at bounding box center [712, 449] width 1020 height 270
type input "Runarsson"
drag, startPoint x: 627, startPoint y: 425, endPoint x: 519, endPoint y: 428, distance: 108.0
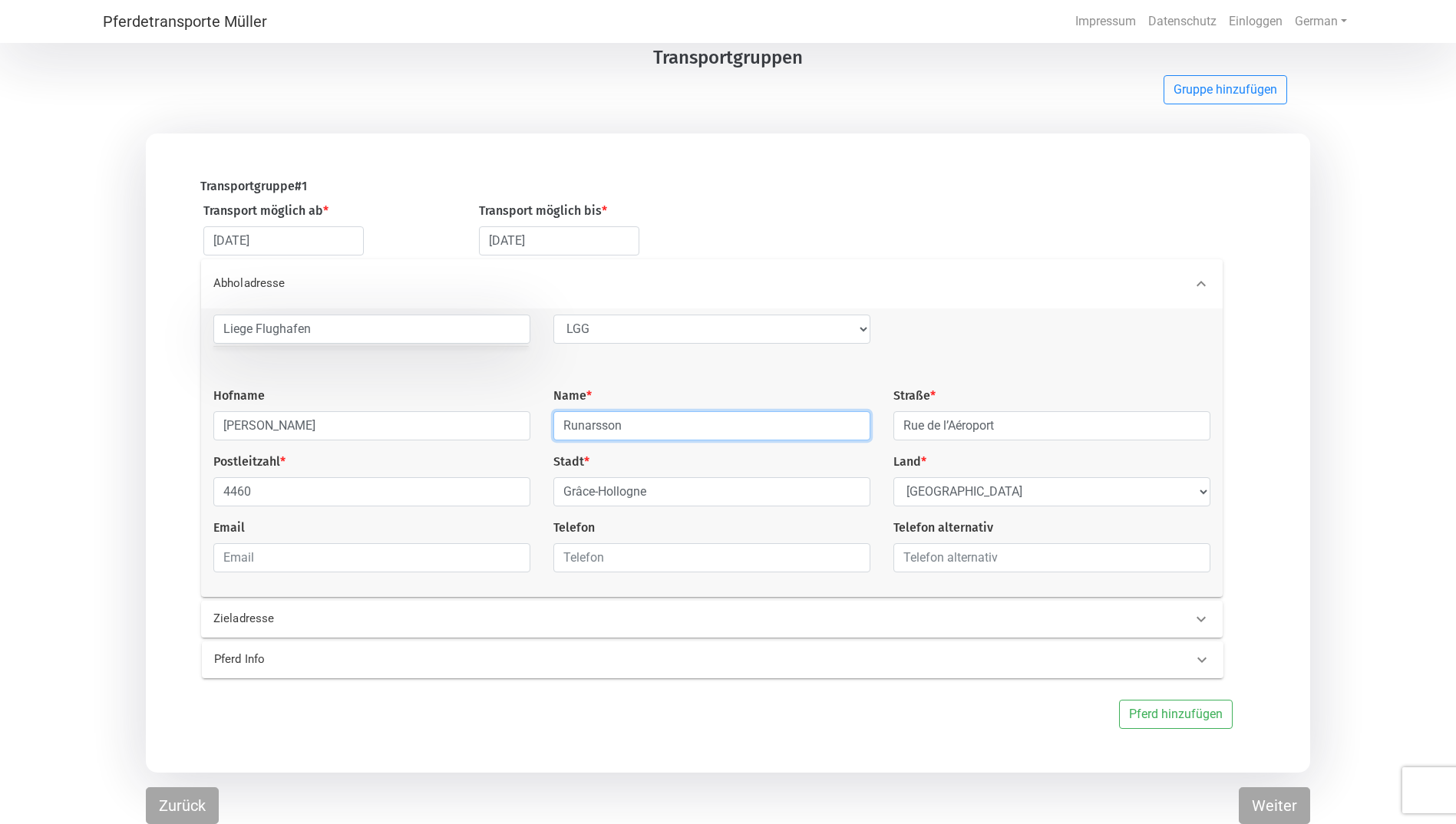
click at [521, 428] on div "Liege Flughafen --- Vorlage auswählen --- LGG Hofname Baldur Runarsson Name * […" at bounding box center [712, 449] width 1020 height 270
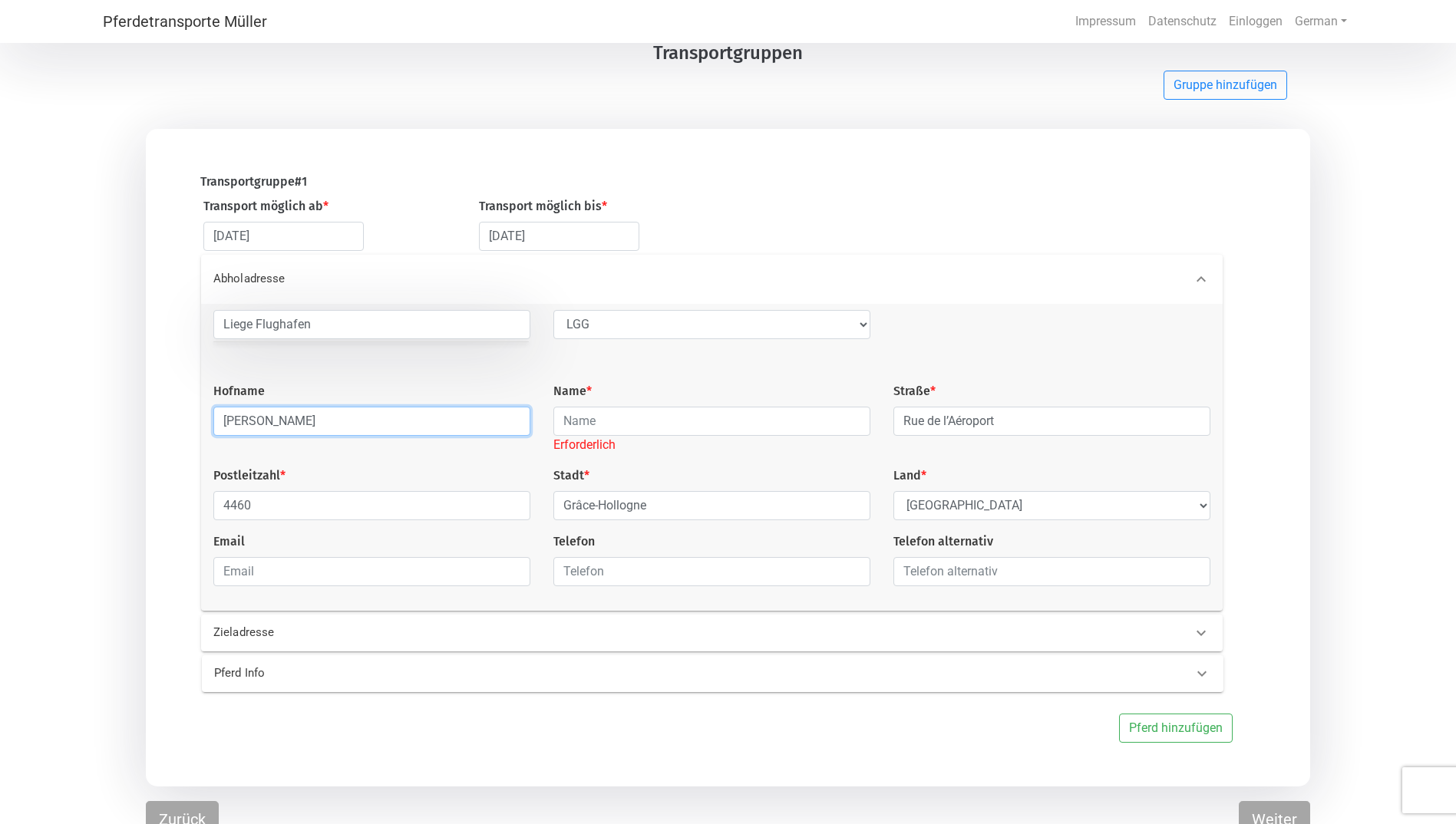
drag, startPoint x: 463, startPoint y: 421, endPoint x: 72, endPoint y: 428, distance: 391.1
click at [83, 427] on div "Transportgruppe # 1 Transport möglich ab * [DATE] Transport möglich bis * [DATE…" at bounding box center [728, 457] width 1456 height 658
type input "**"
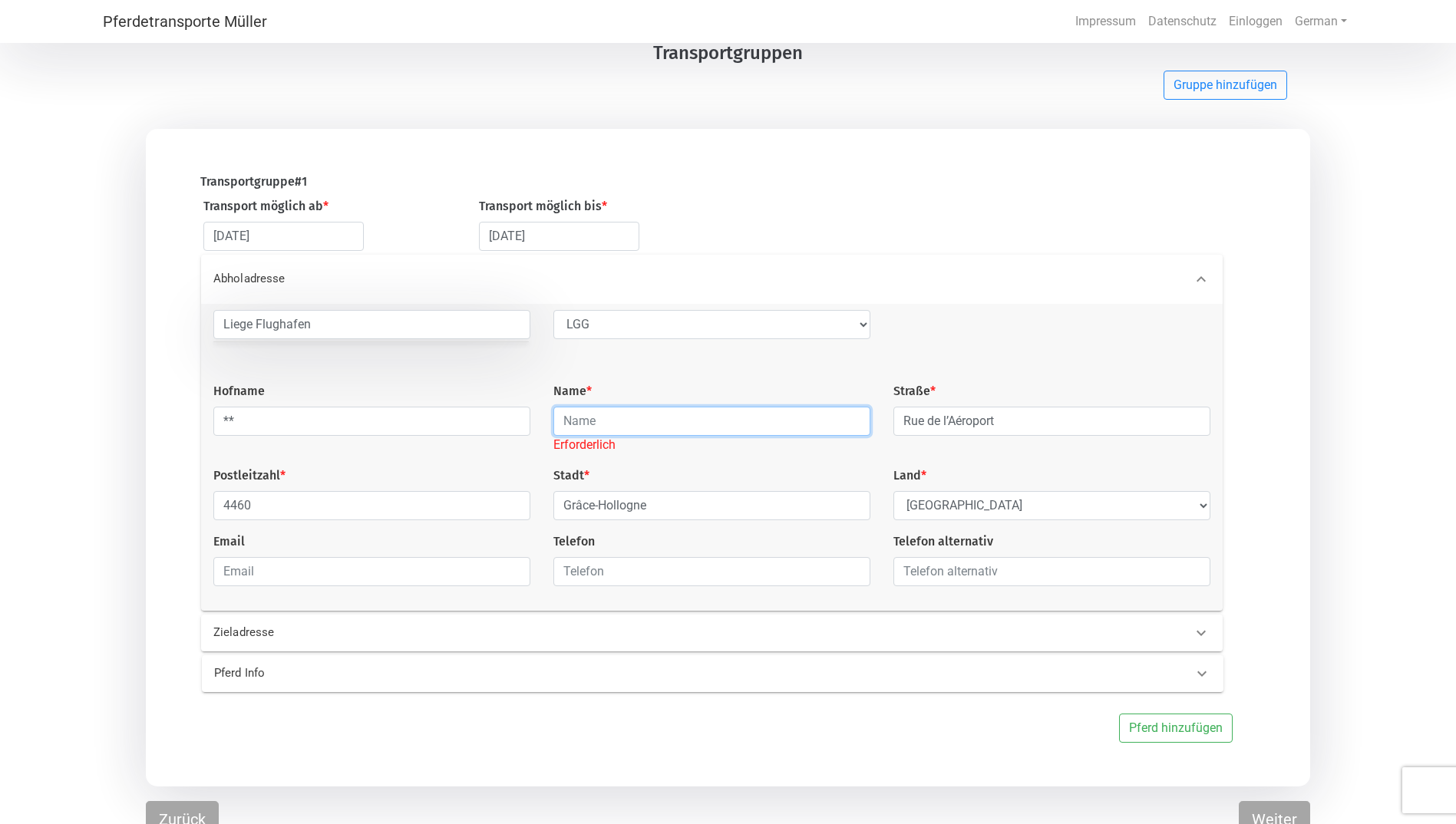
click at [626, 429] on input "text" at bounding box center [712, 421] width 317 height 29
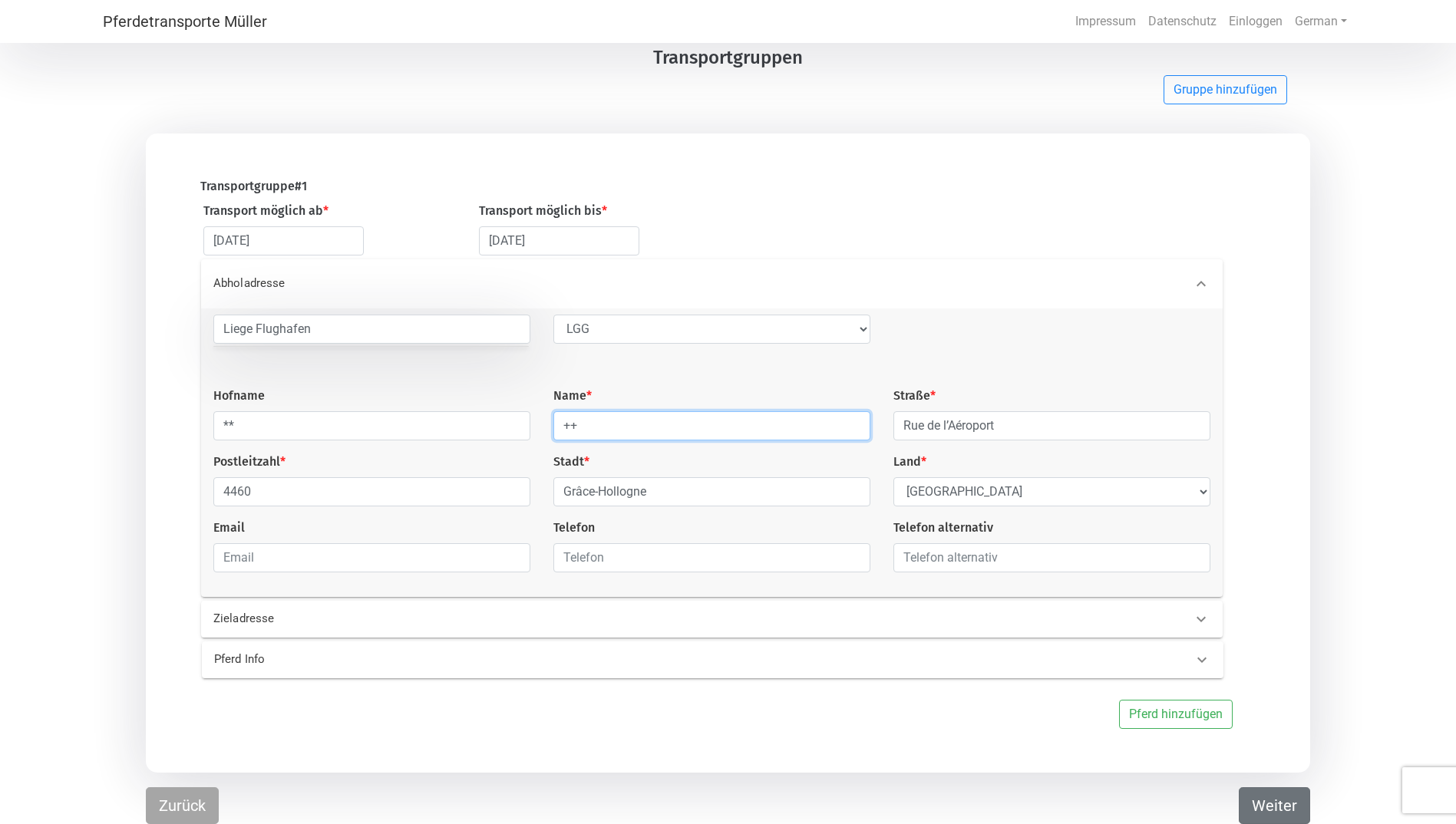
type input "++"
click at [1268, 795] on button "Weiter" at bounding box center [1274, 805] width 71 height 37
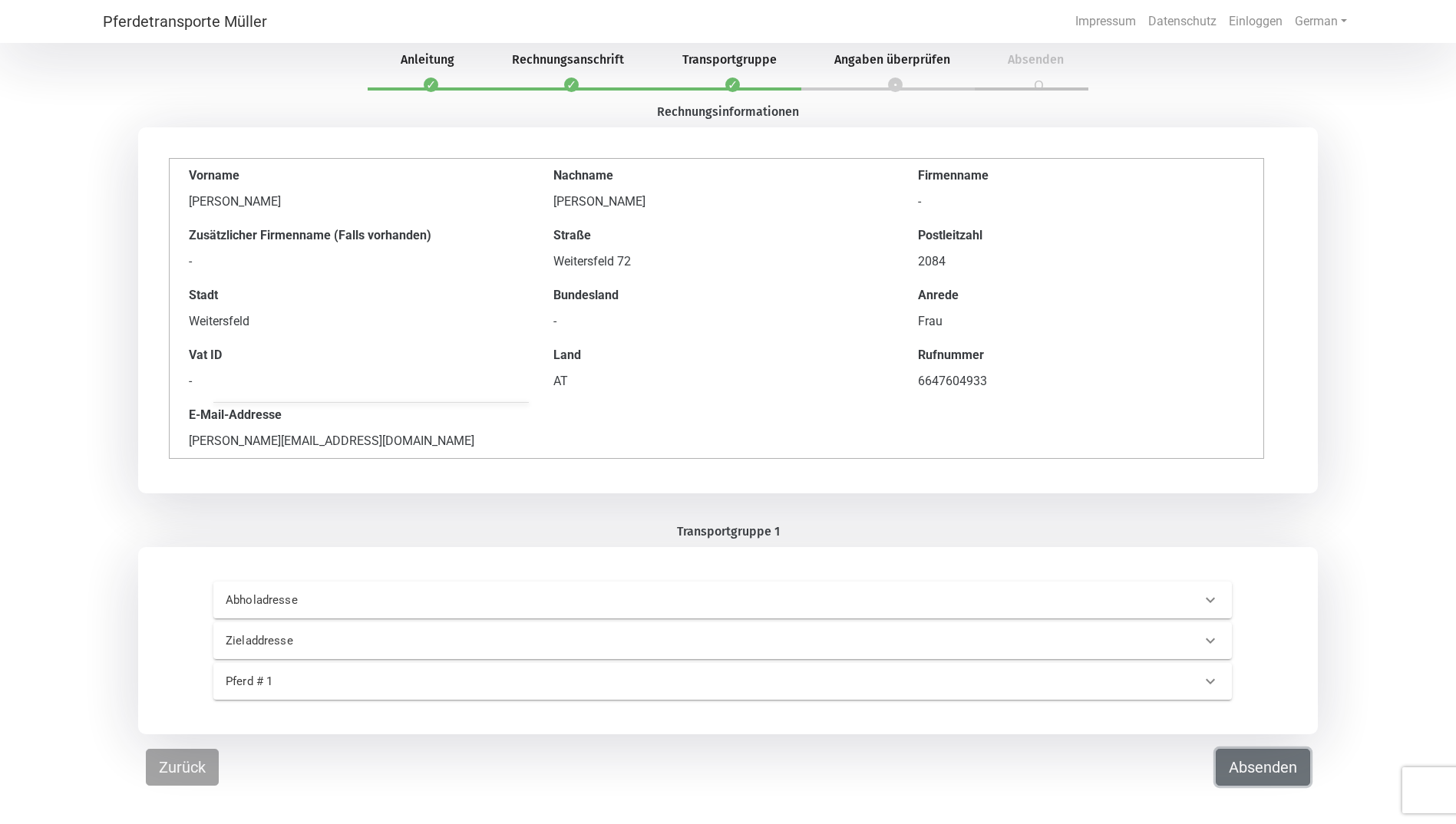
scroll to position [0, 0]
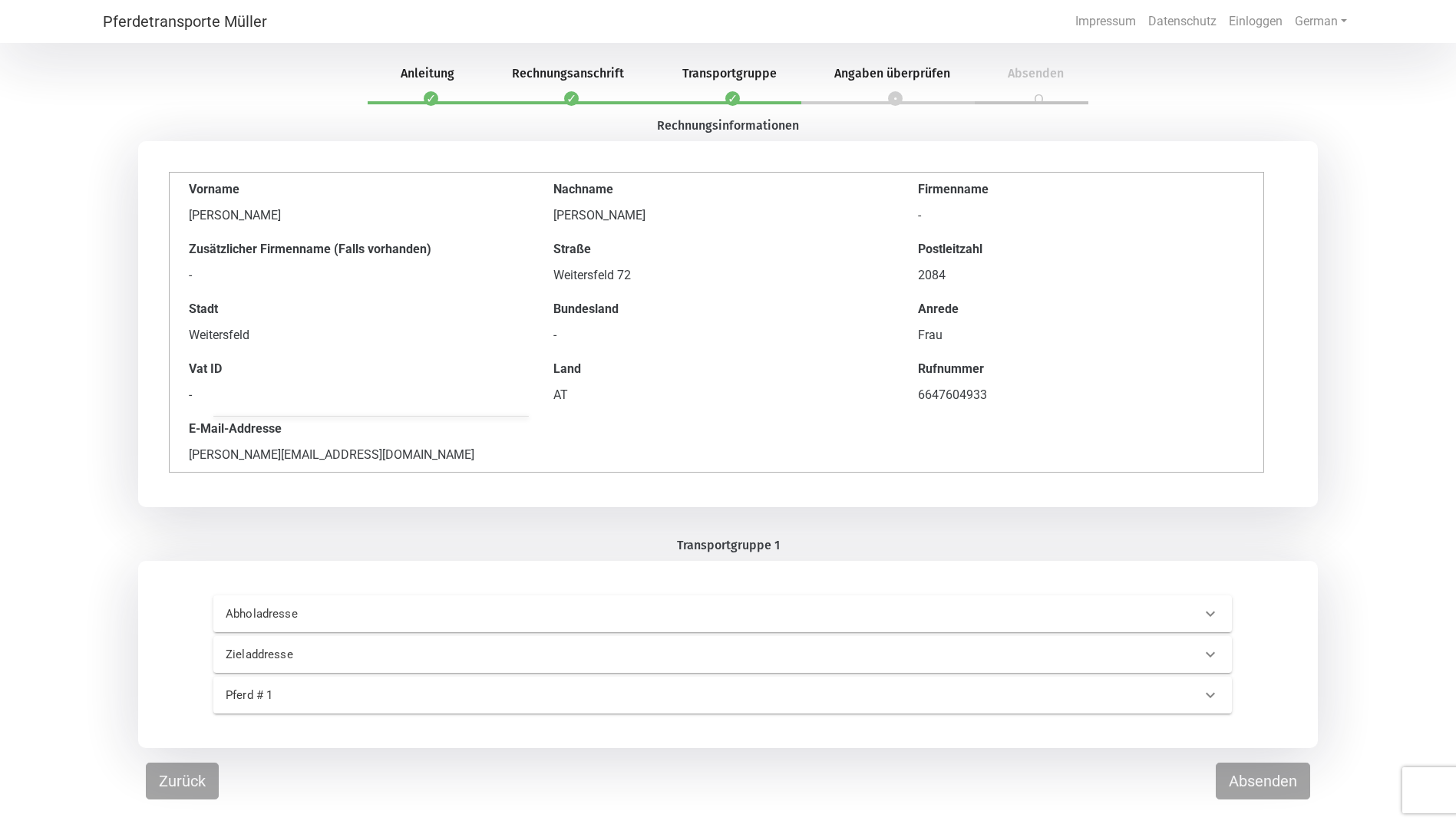
click at [268, 653] on p "Zieladdresse" at bounding box center [455, 655] width 460 height 18
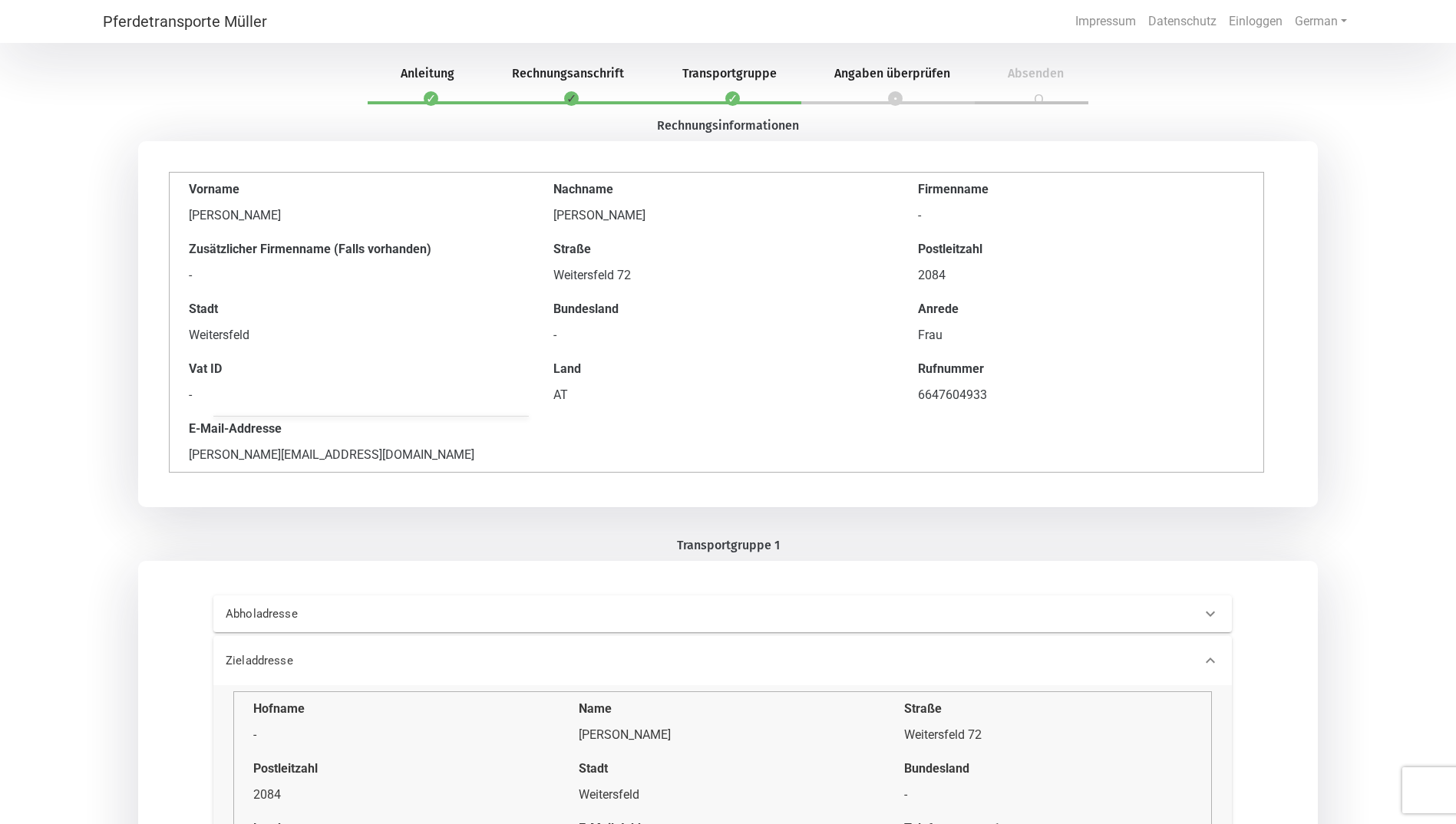
click at [570, 78] on span "Rechnungsanschrift" at bounding box center [569, 73] width 149 height 15
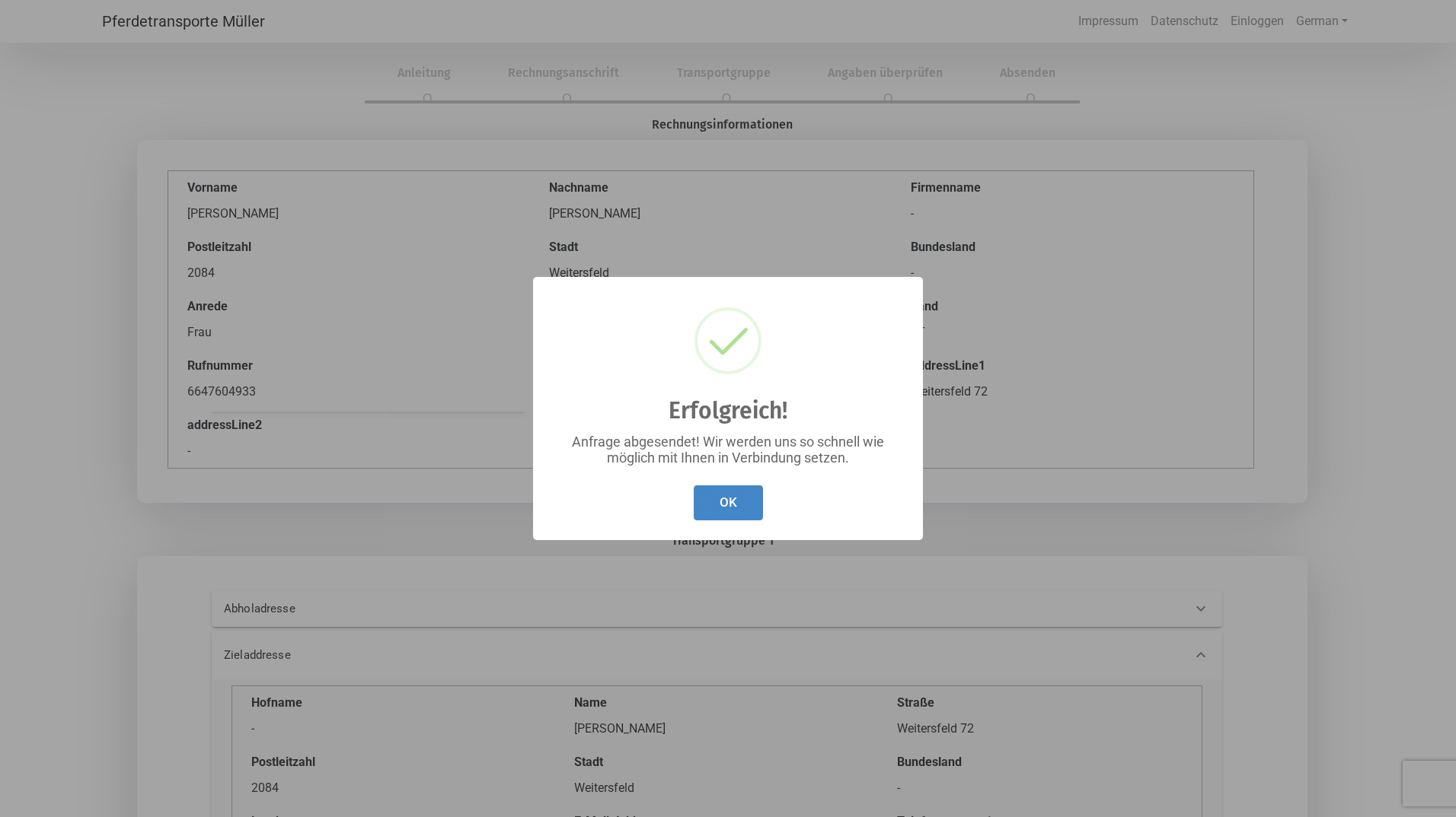
click at [701, 502] on button "OK" at bounding box center [727, 503] width 69 height 36
